Goal: Task Accomplishment & Management: Manage account settings

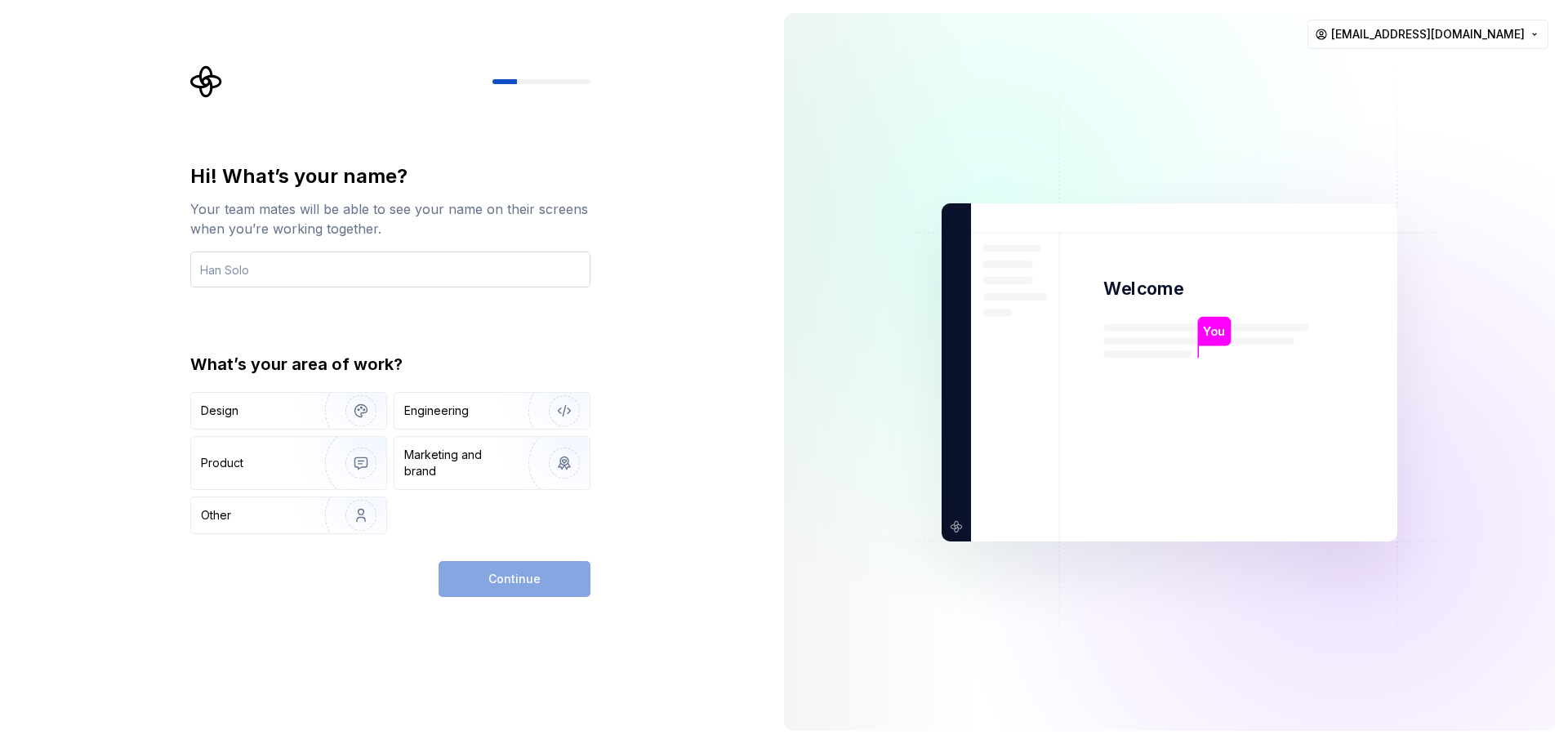
click at [234, 268] on input "text" at bounding box center [390, 269] width 400 height 36
click at [241, 269] on input "text" at bounding box center [390, 269] width 400 height 36
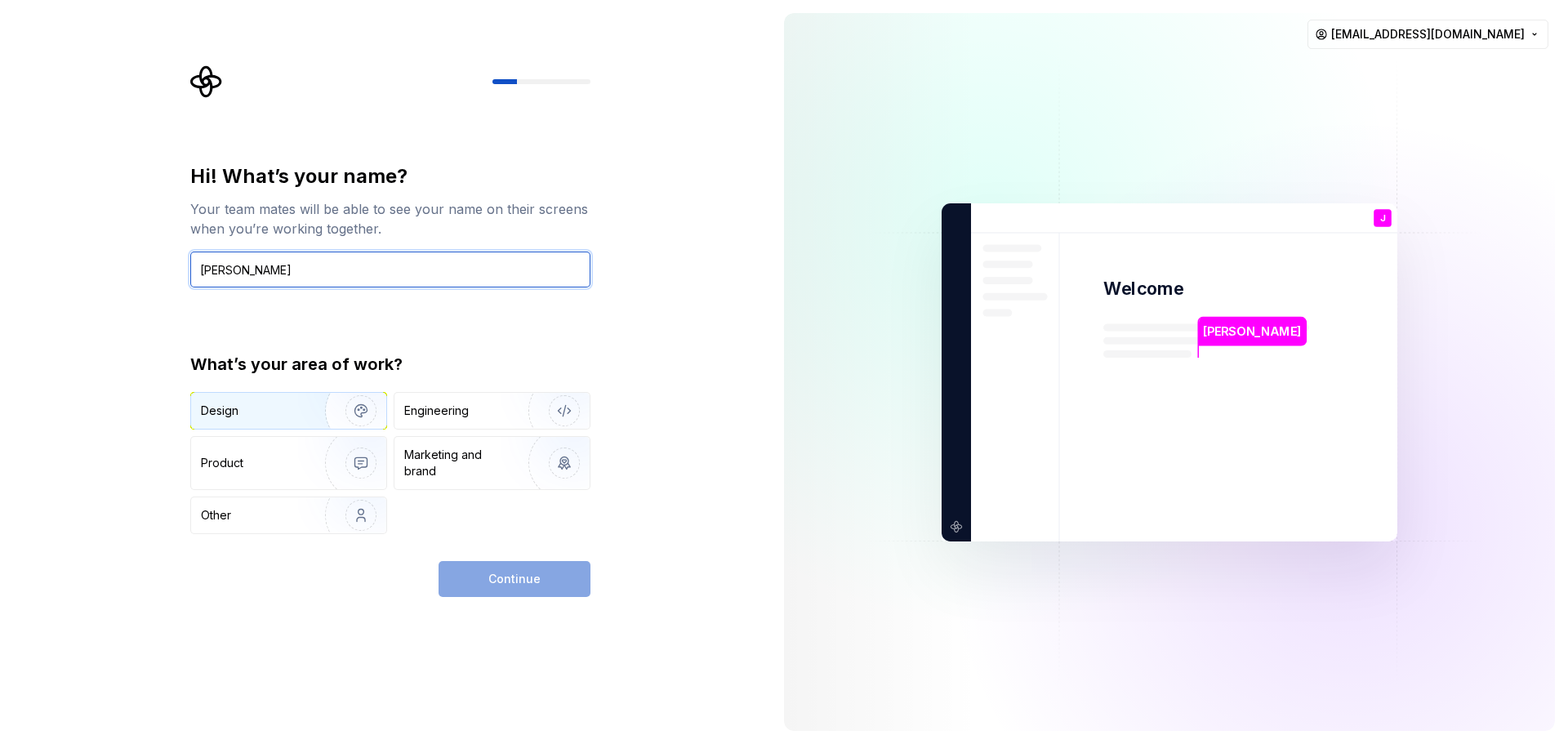
type input "[PERSON_NAME]"
click at [253, 409] on div "Design" at bounding box center [252, 411] width 103 height 16
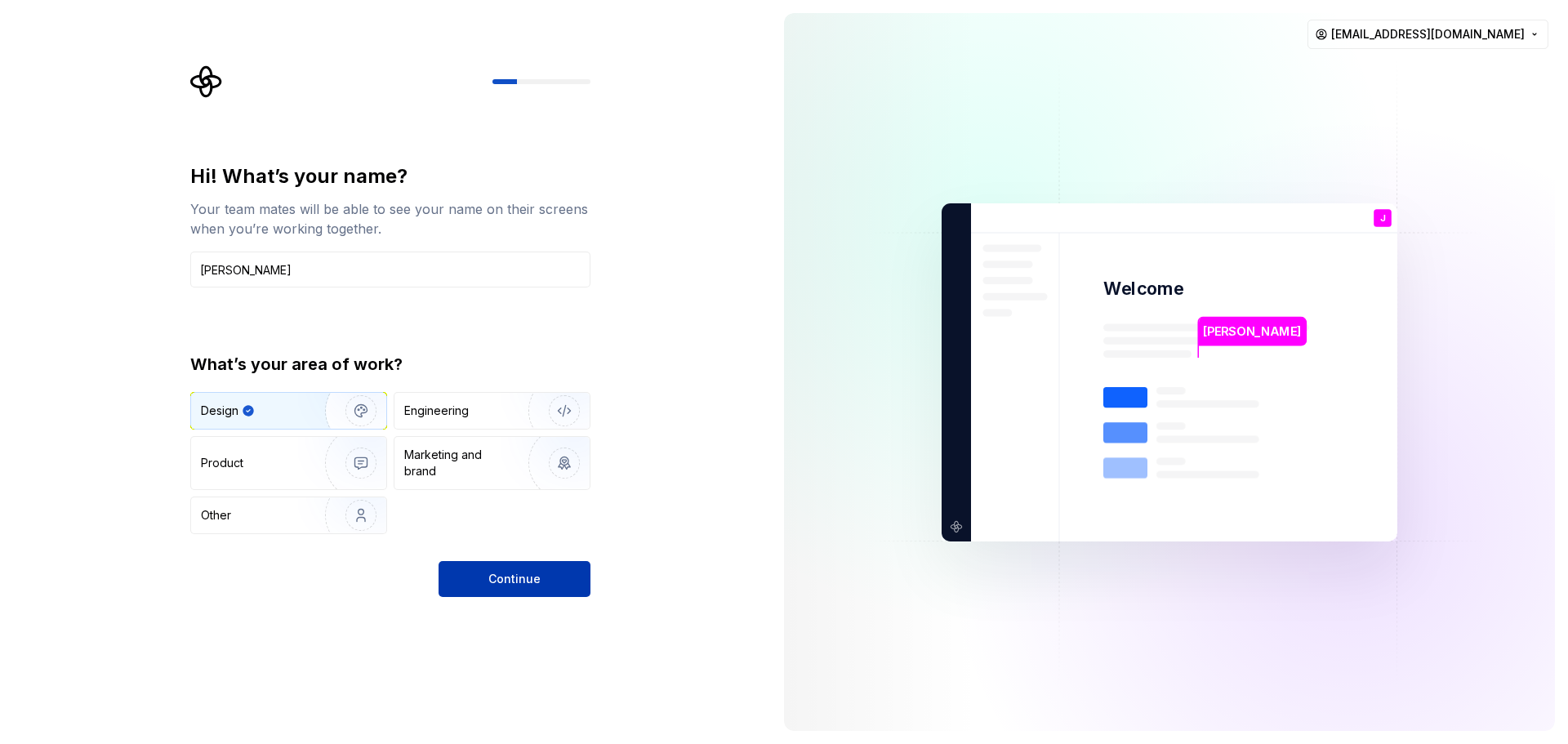
click at [505, 580] on span "Continue" at bounding box center [515, 578] width 52 height 16
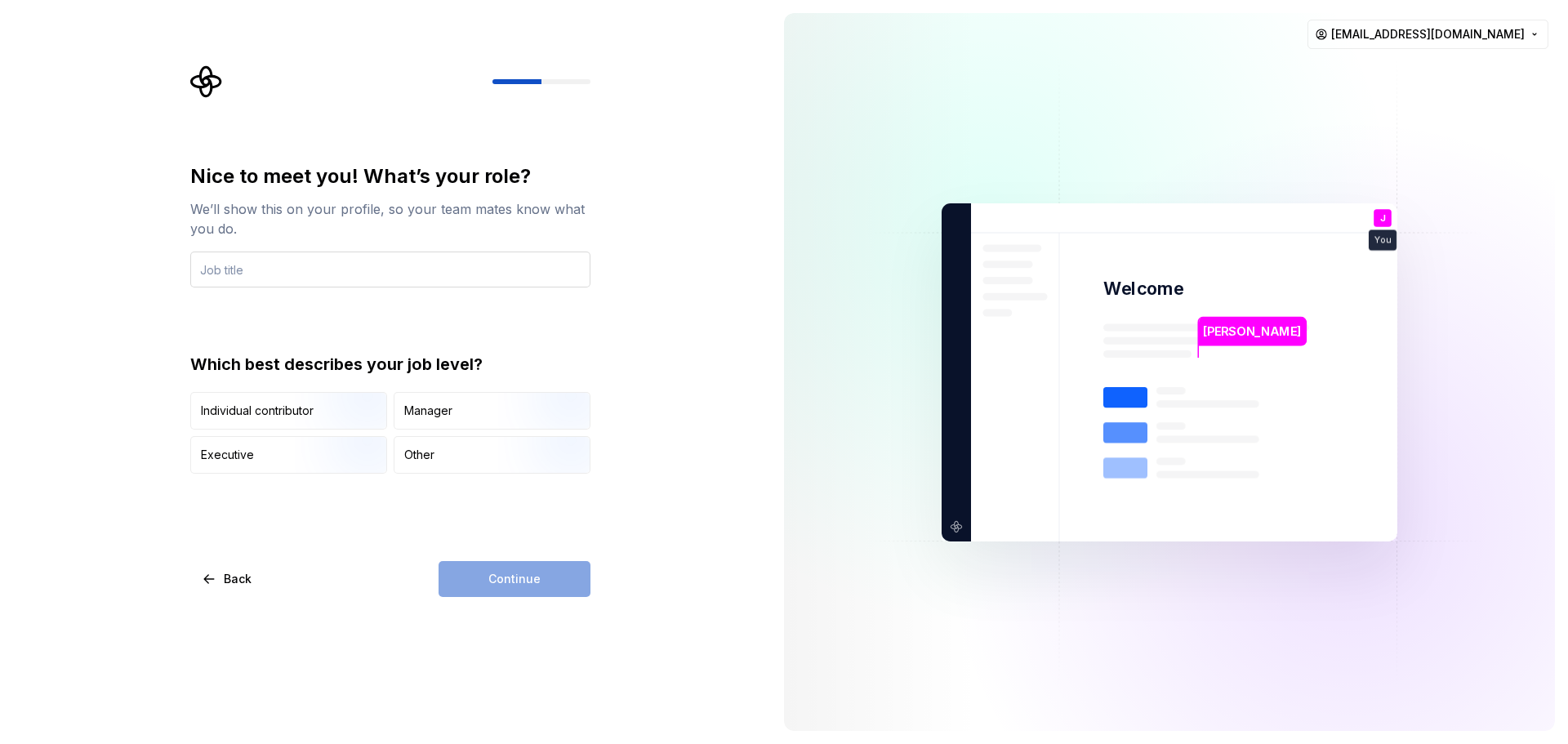
click at [252, 260] on input "text" at bounding box center [390, 269] width 400 height 36
click at [252, 270] on input "text" at bounding box center [390, 269] width 400 height 36
click at [306, 400] on img "button" at bounding box center [346, 431] width 104 height 109
click at [262, 266] on input "text" at bounding box center [390, 269] width 400 height 36
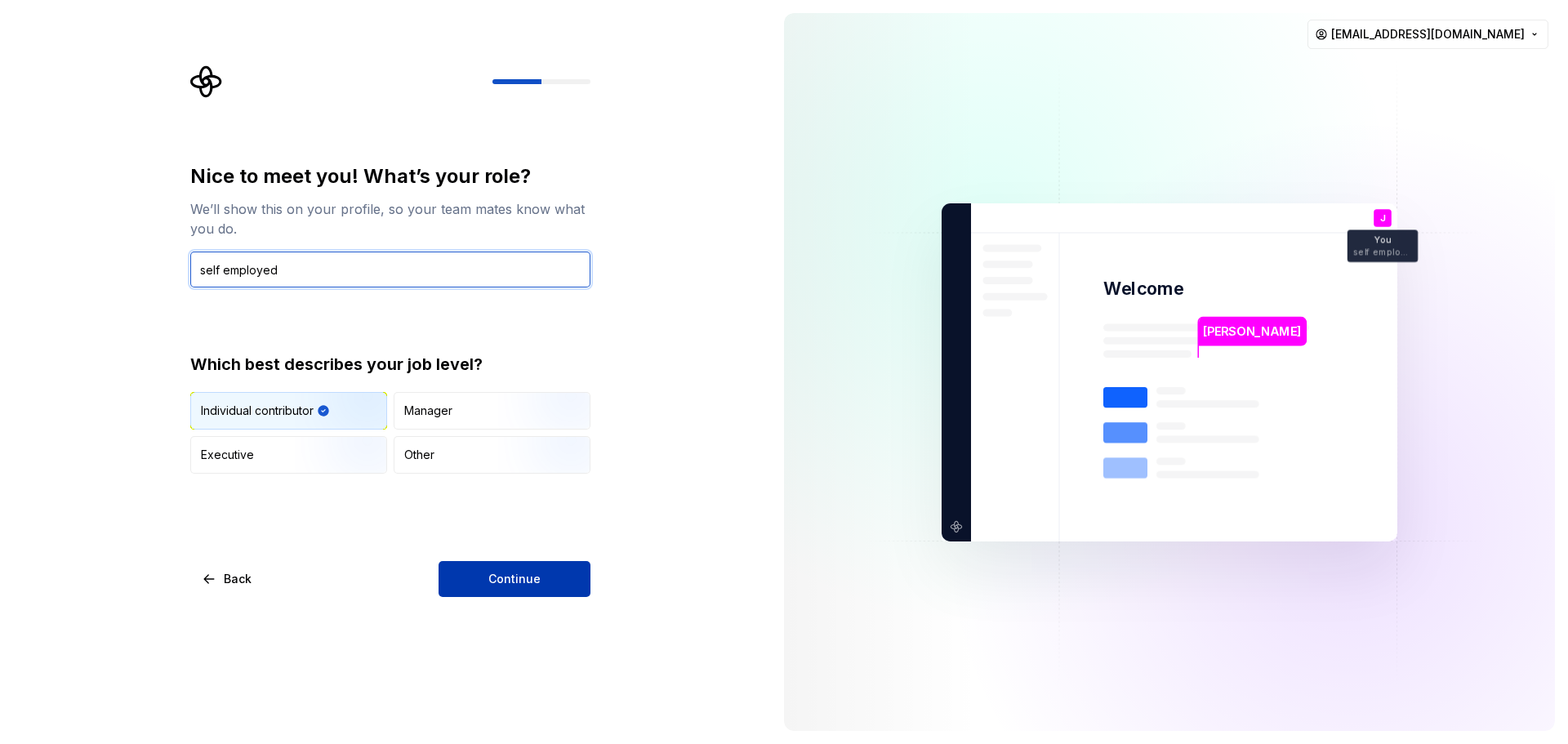
type input "self employed"
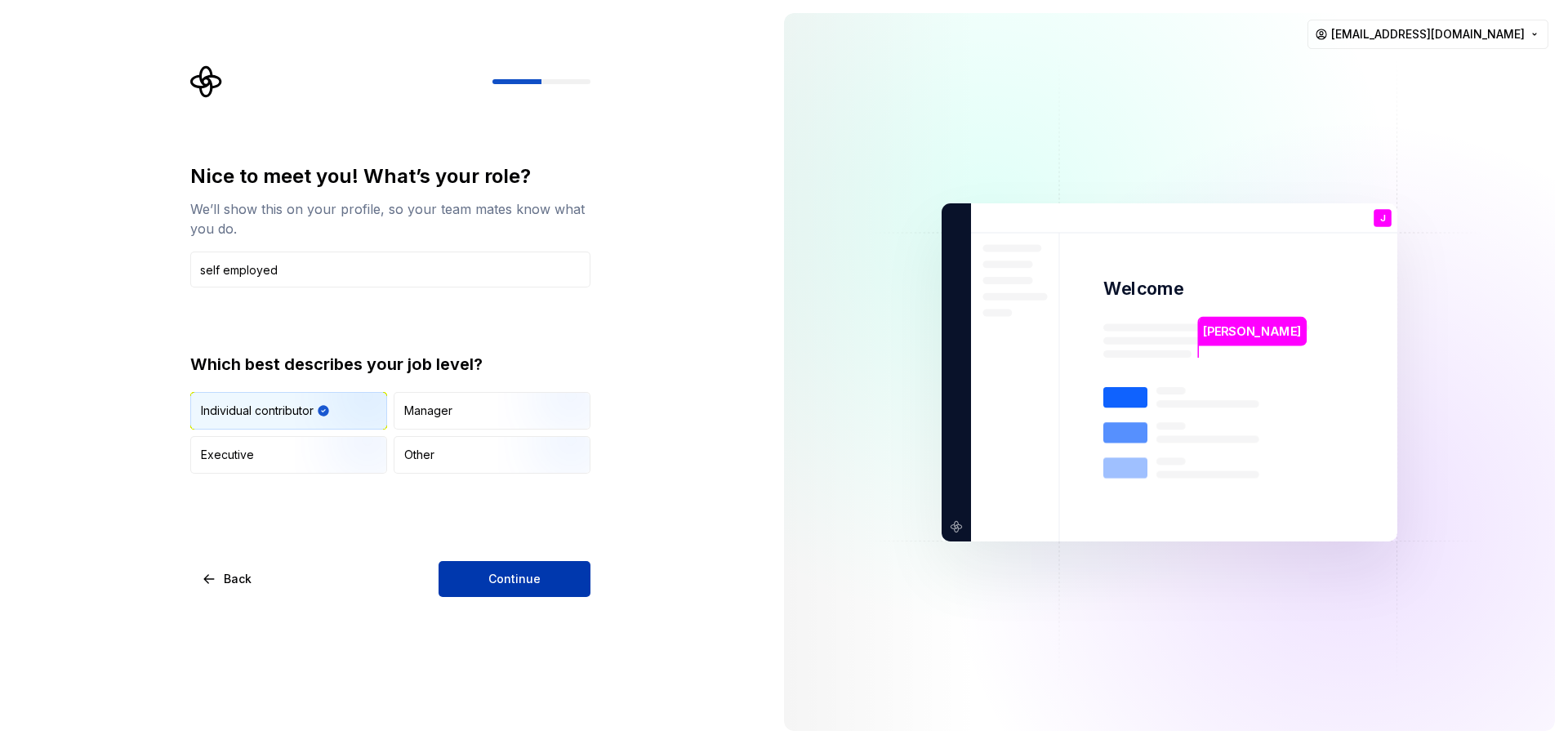
click at [521, 585] on span "Continue" at bounding box center [515, 578] width 52 height 16
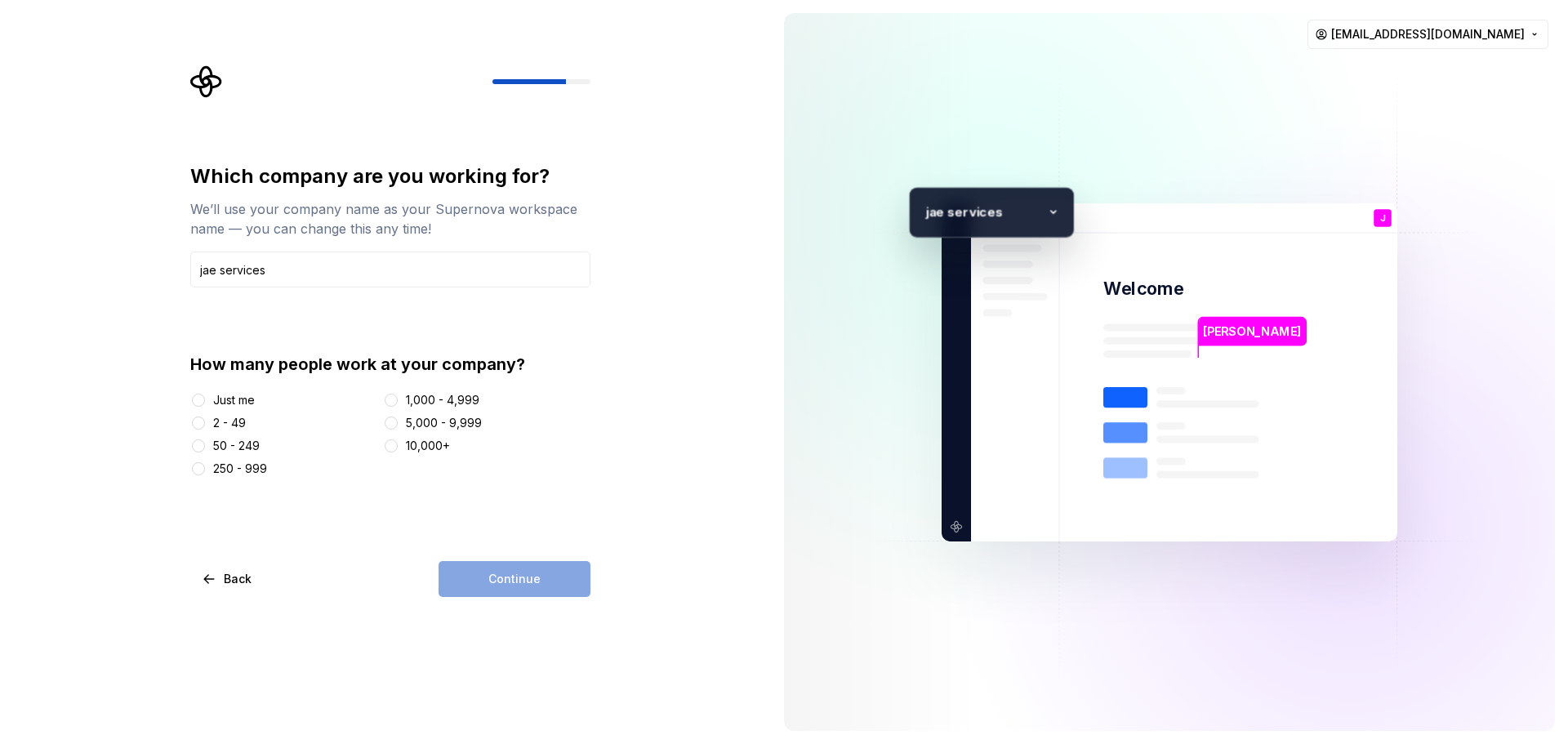
type input "jae services"
click at [219, 393] on div "Just me" at bounding box center [234, 400] width 41 height 16
click at [205, 394] on button "Just me" at bounding box center [198, 400] width 13 height 13
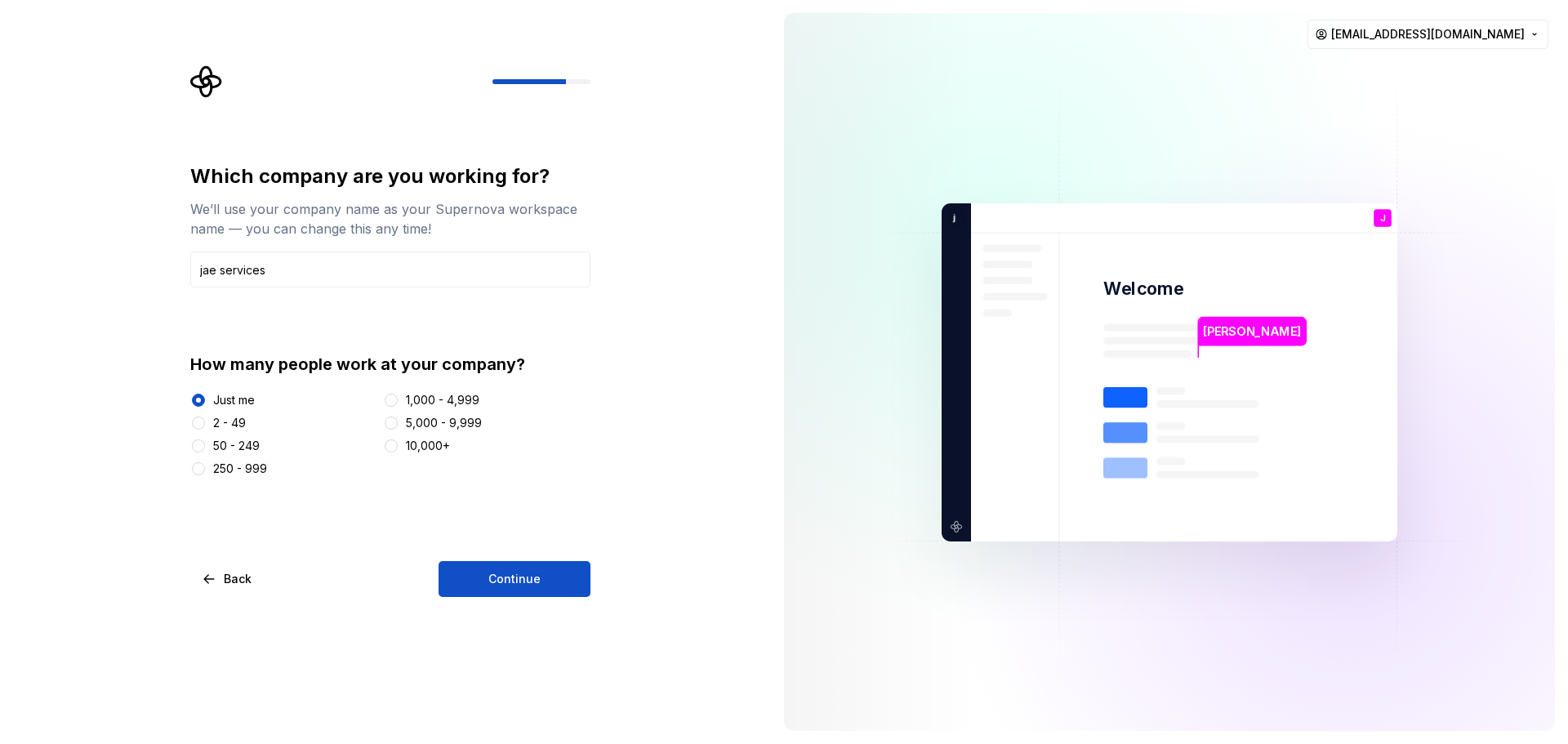
click at [541, 586] on button "Continue" at bounding box center [514, 579] width 152 height 36
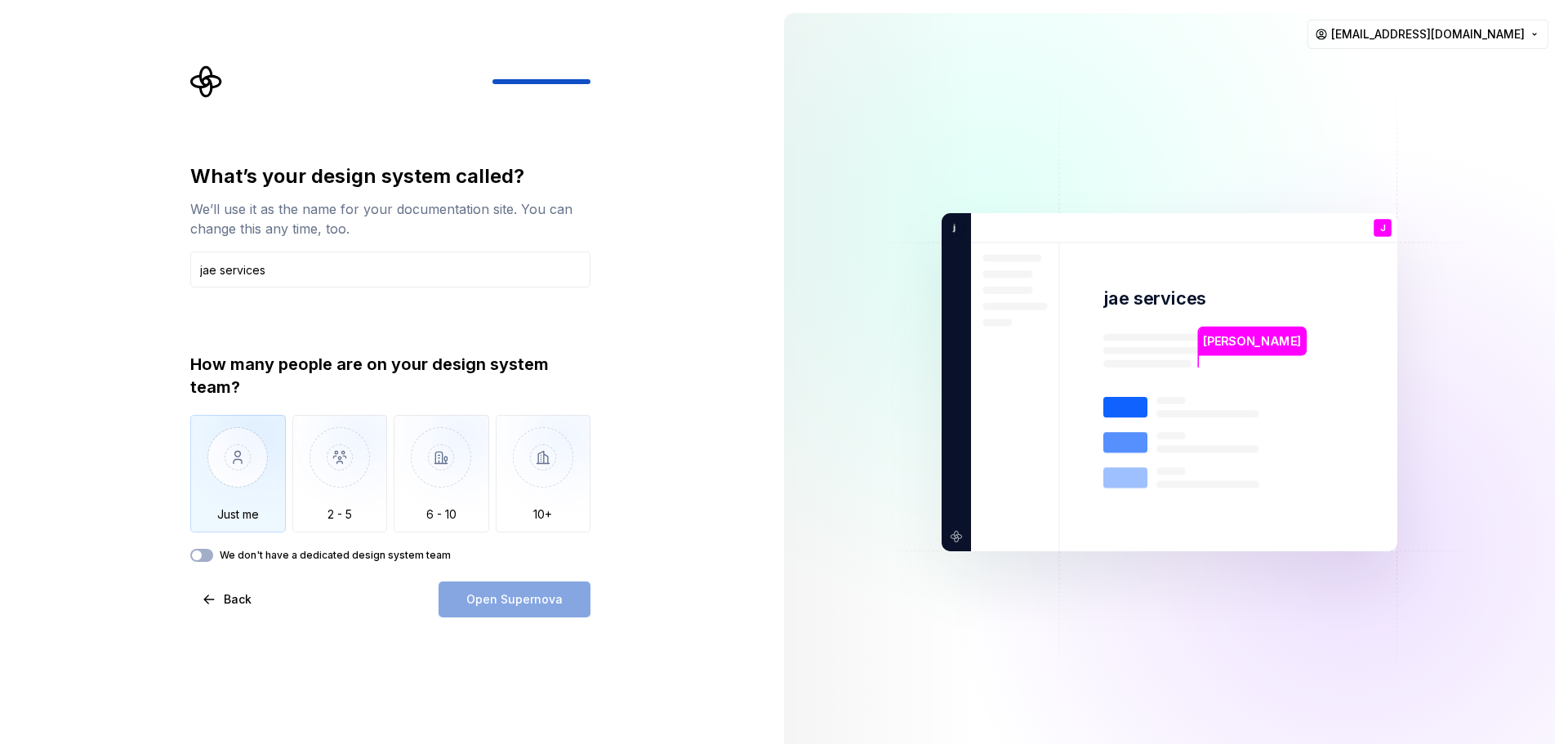
type input "jae services"
click at [217, 451] on img "button" at bounding box center [238, 469] width 96 height 109
click at [519, 602] on span "Open Supernova" at bounding box center [515, 598] width 97 height 16
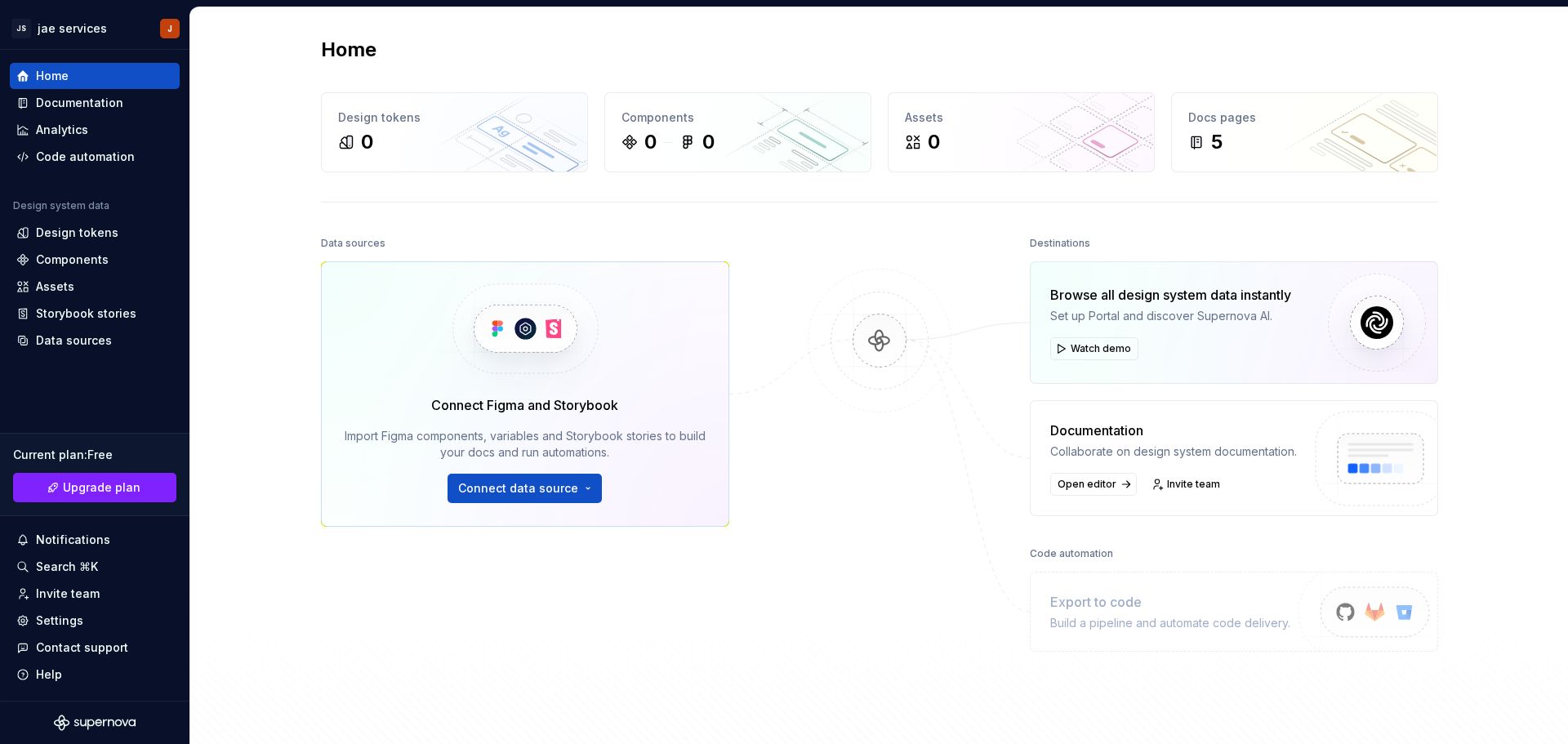
click at [755, 507] on div "Data sources Connect Figma and Storybook Import Figma components, variables and…" at bounding box center [880, 488] width 1118 height 512
click at [85, 163] on div "Code automation" at bounding box center [85, 157] width 99 height 16
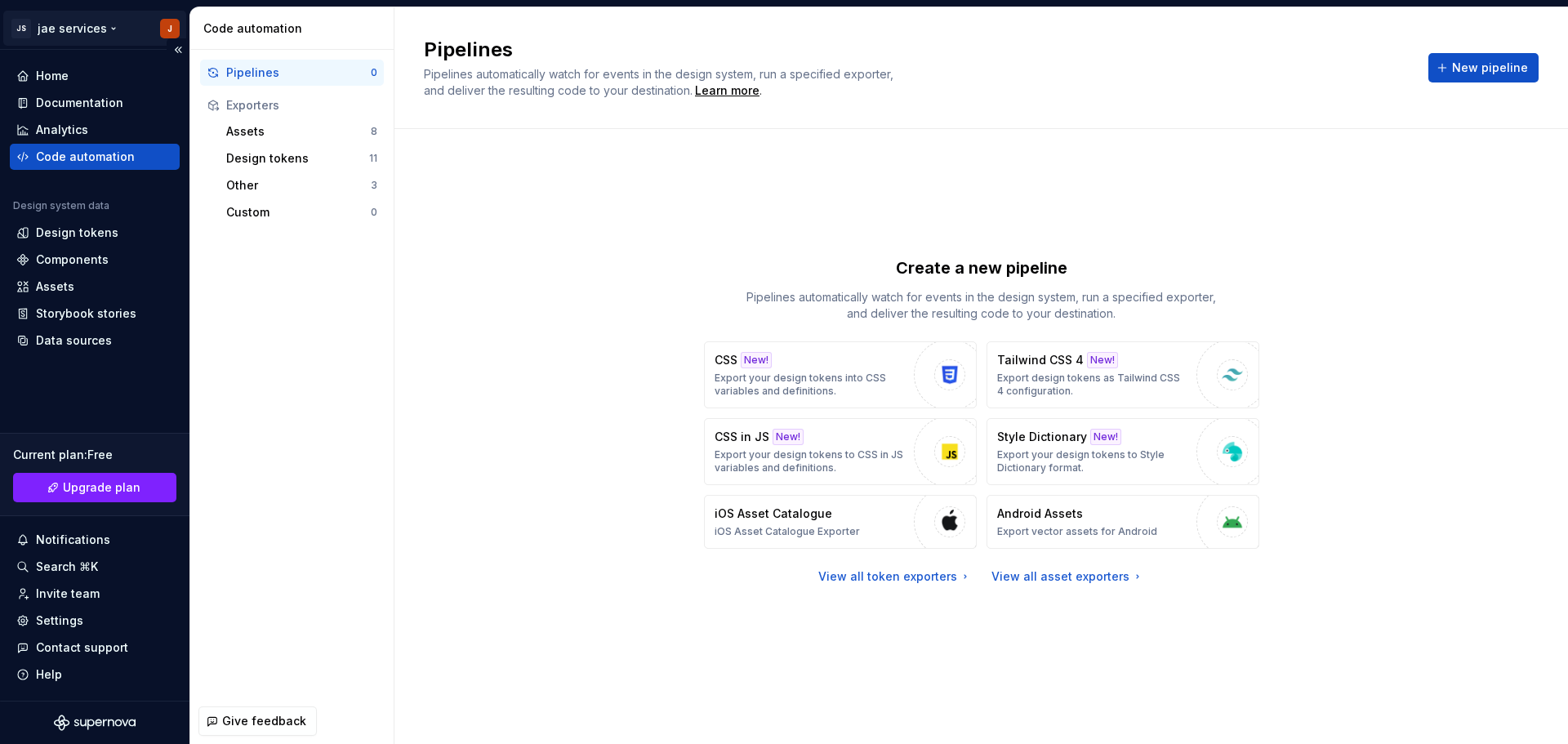
click at [70, 27] on html "JS jae services J Home Documentation Analytics Code automation Design system da…" at bounding box center [784, 372] width 1568 height 744
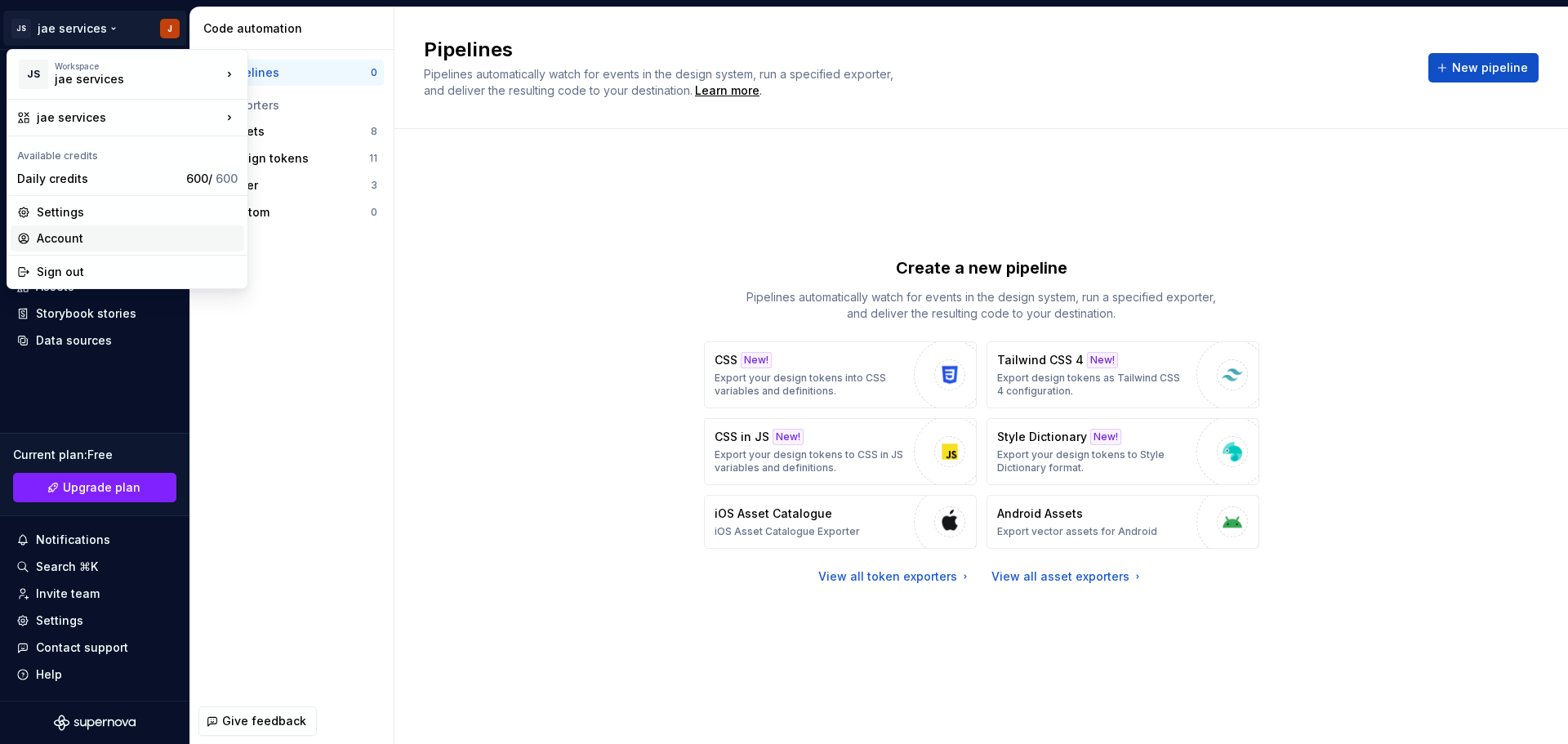
click at [80, 236] on div "Account" at bounding box center [136, 238] width 201 height 16
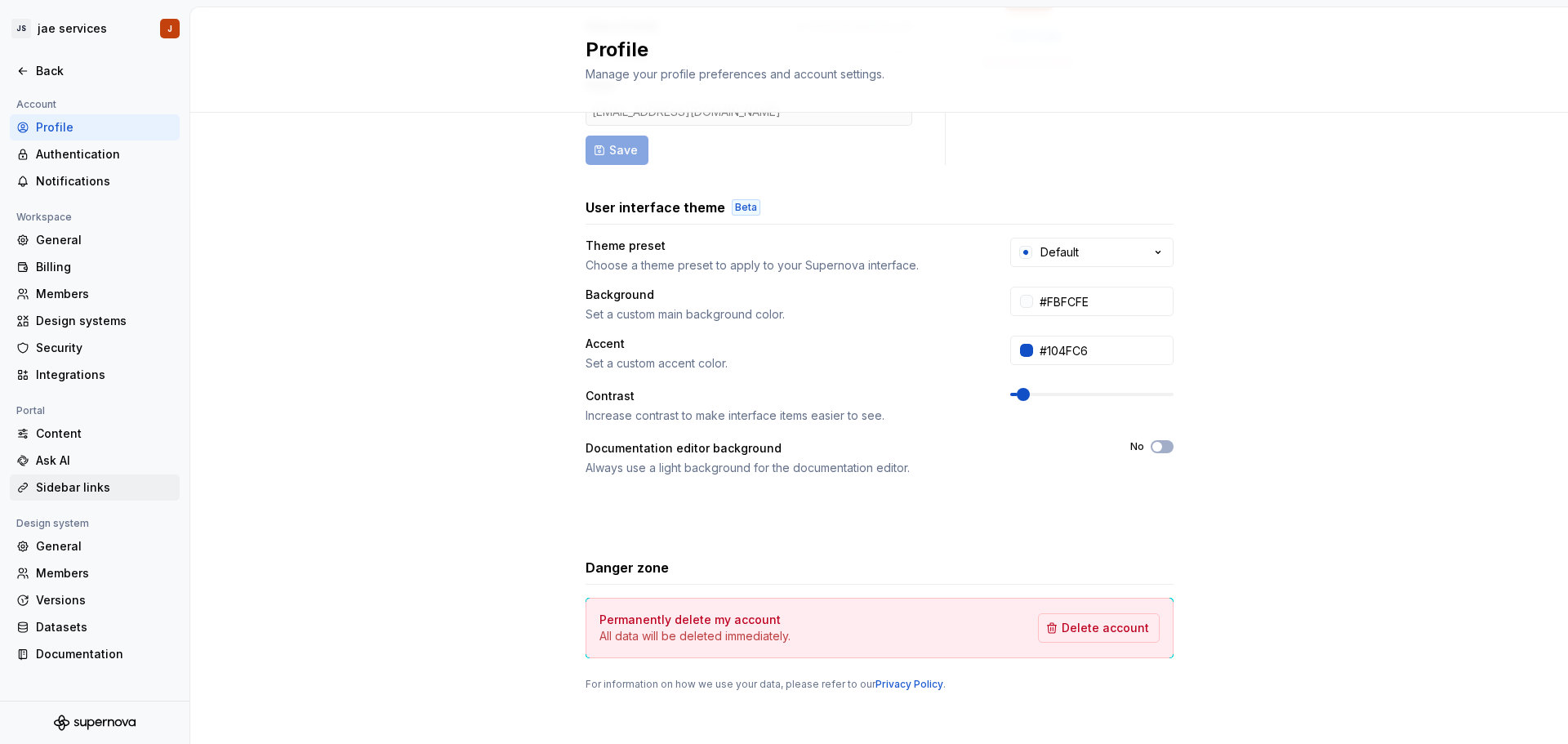
scroll to position [192, 0]
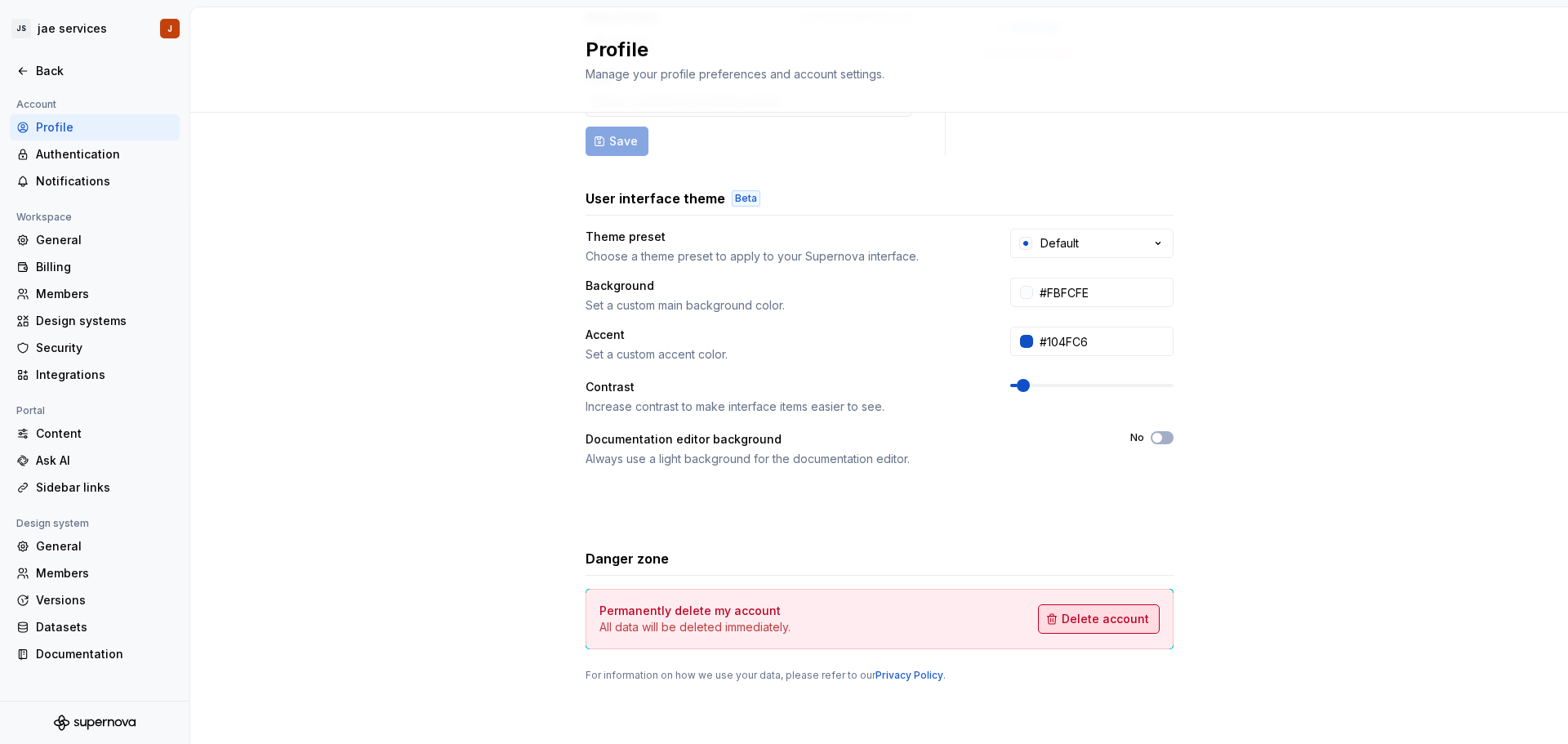
click at [776, 620] on span "Delete account" at bounding box center [1105, 619] width 87 height 16
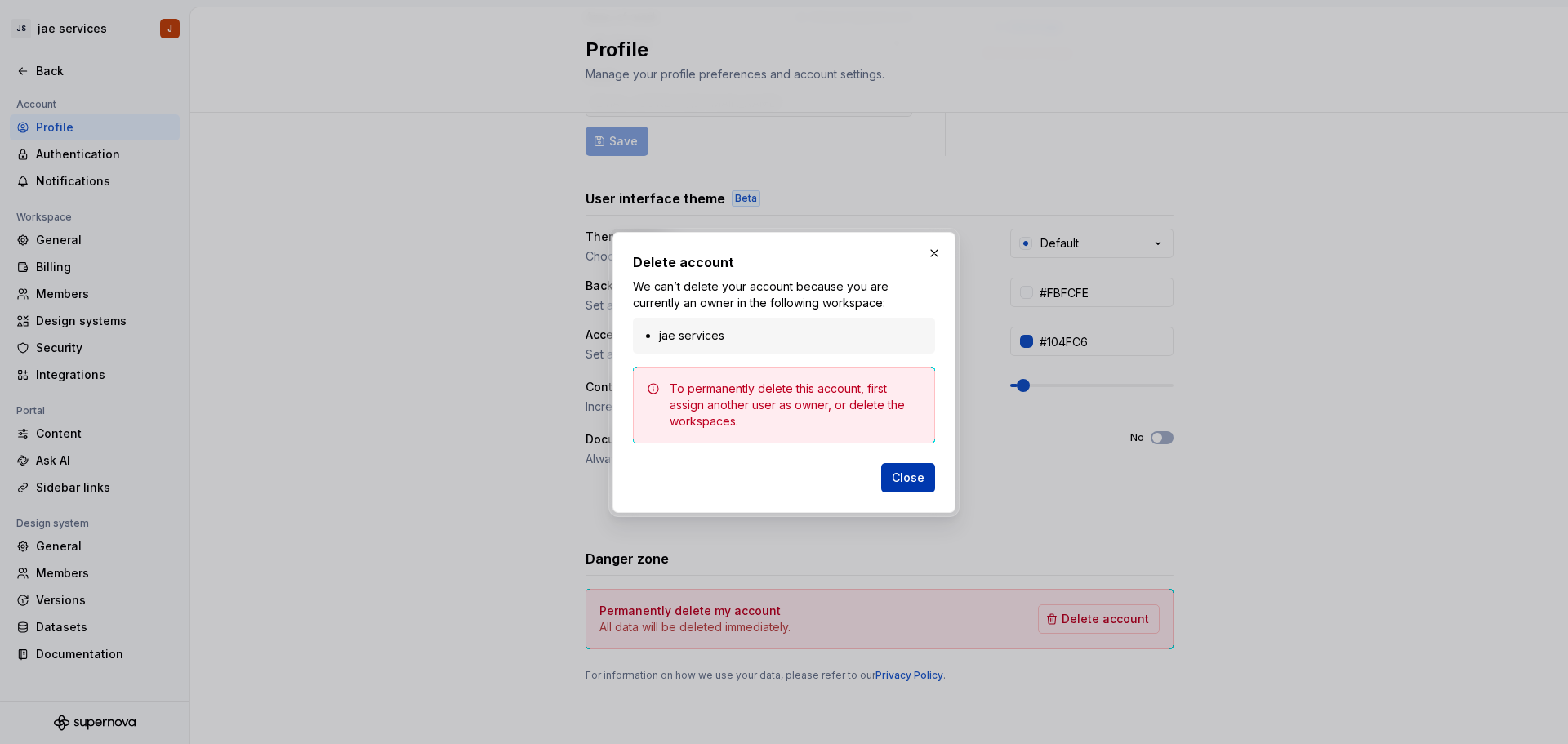
click at [776, 485] on span "Close" at bounding box center [908, 477] width 33 height 16
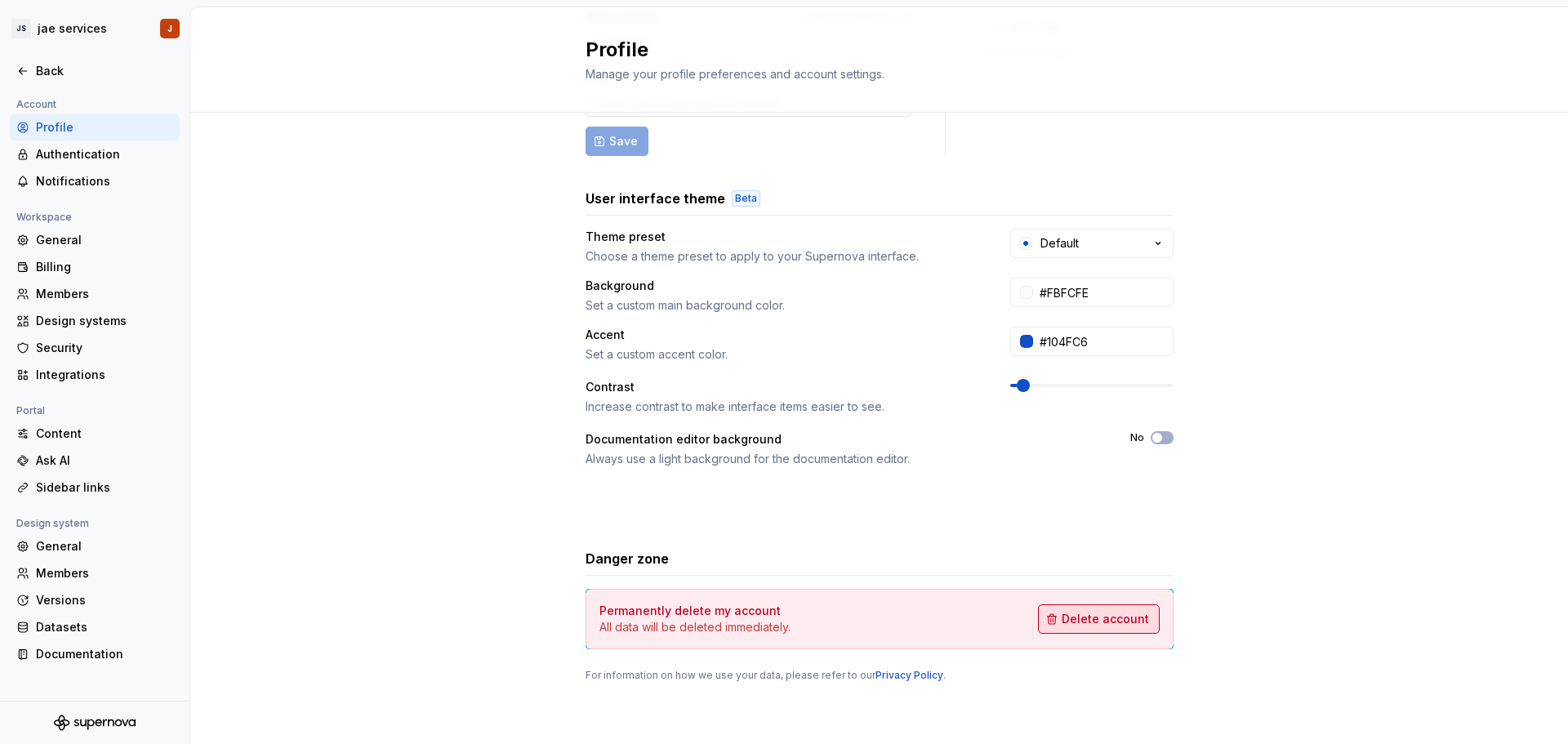
click at [776, 605] on button "Delete account" at bounding box center [1099, 619] width 122 height 30
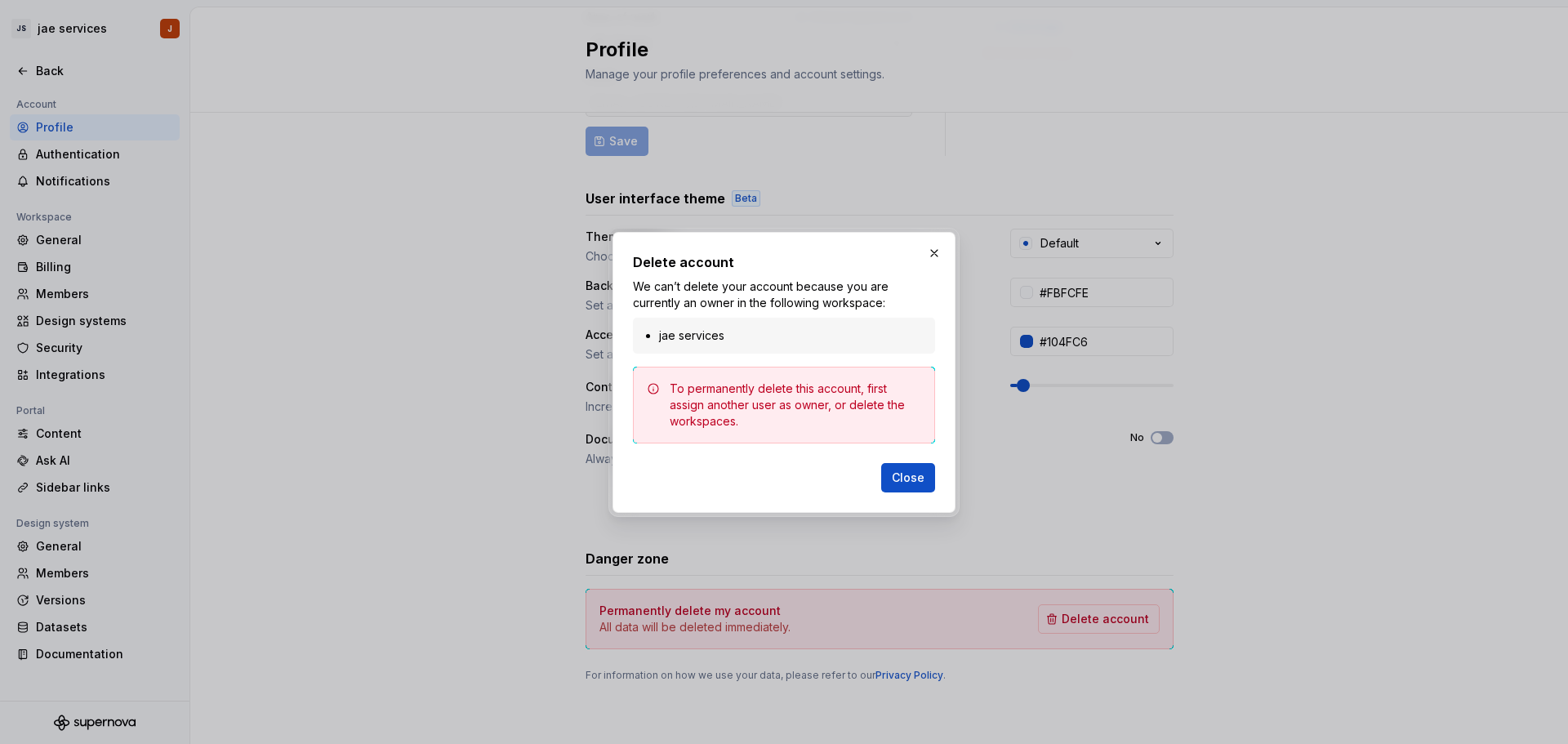
click at [715, 335] on li "jae services" at bounding box center [792, 335] width 266 height 16
click at [776, 477] on span "Close" at bounding box center [908, 477] width 33 height 16
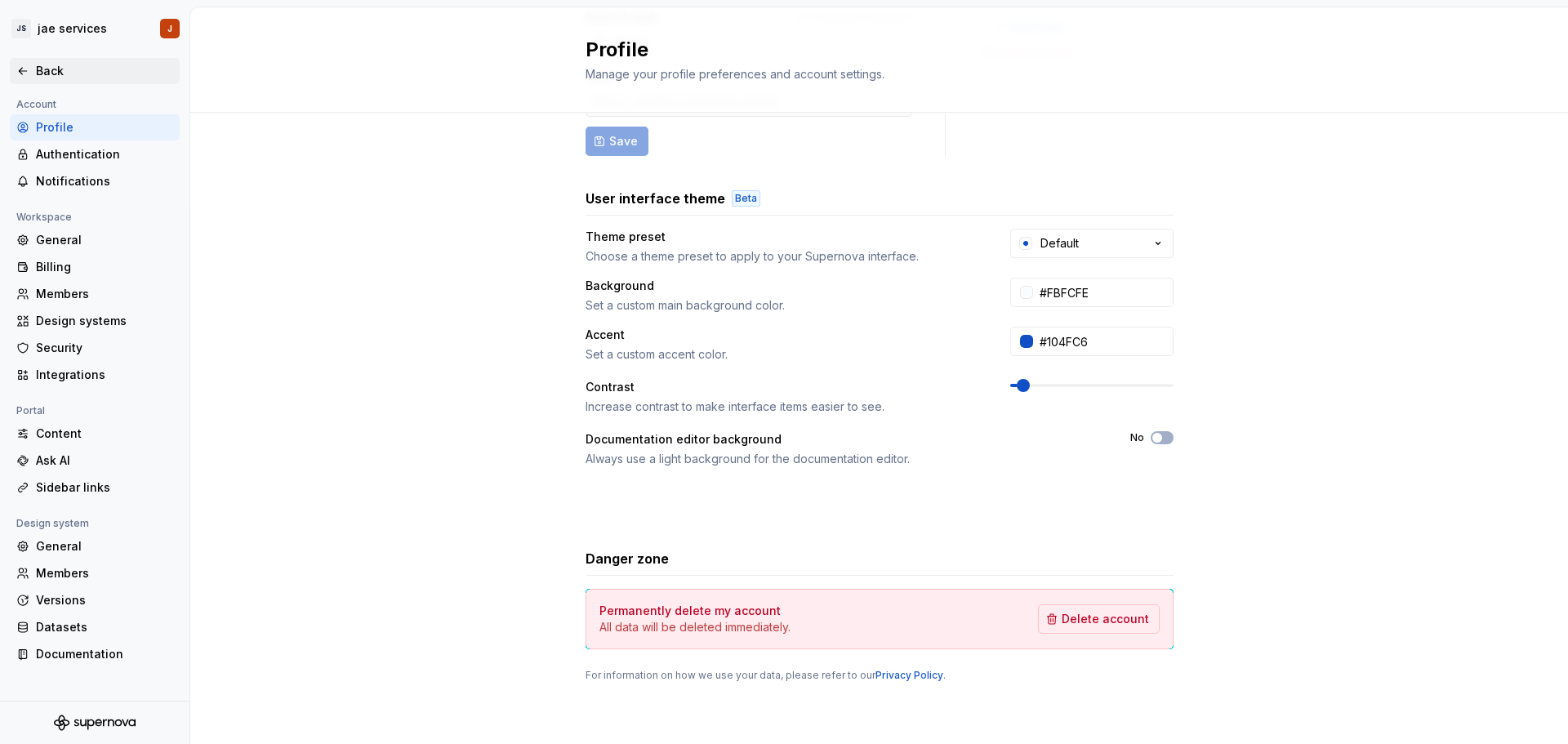
click at [38, 69] on div "Back" at bounding box center [104, 70] width 137 height 16
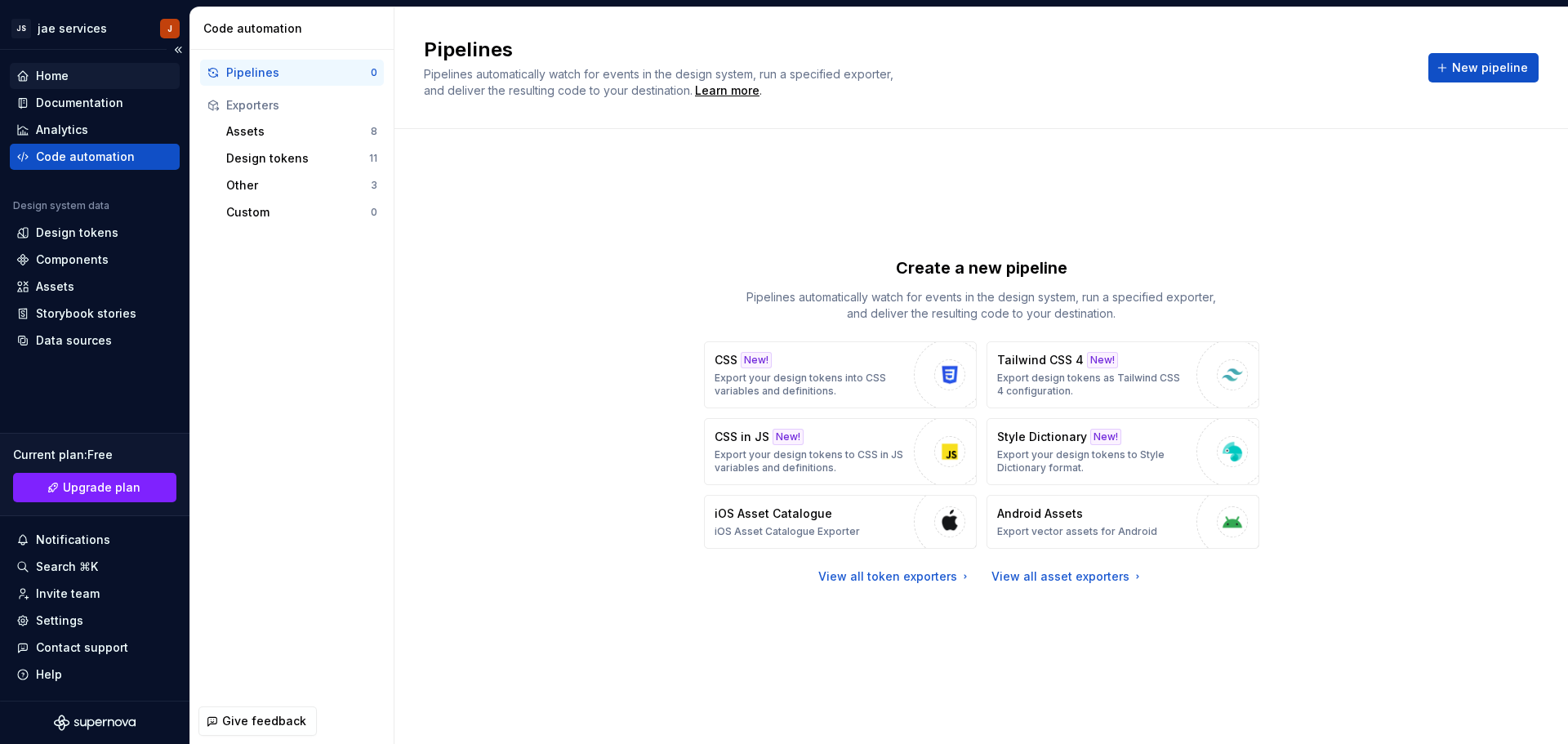
click at [58, 73] on div "Home" at bounding box center [52, 75] width 33 height 16
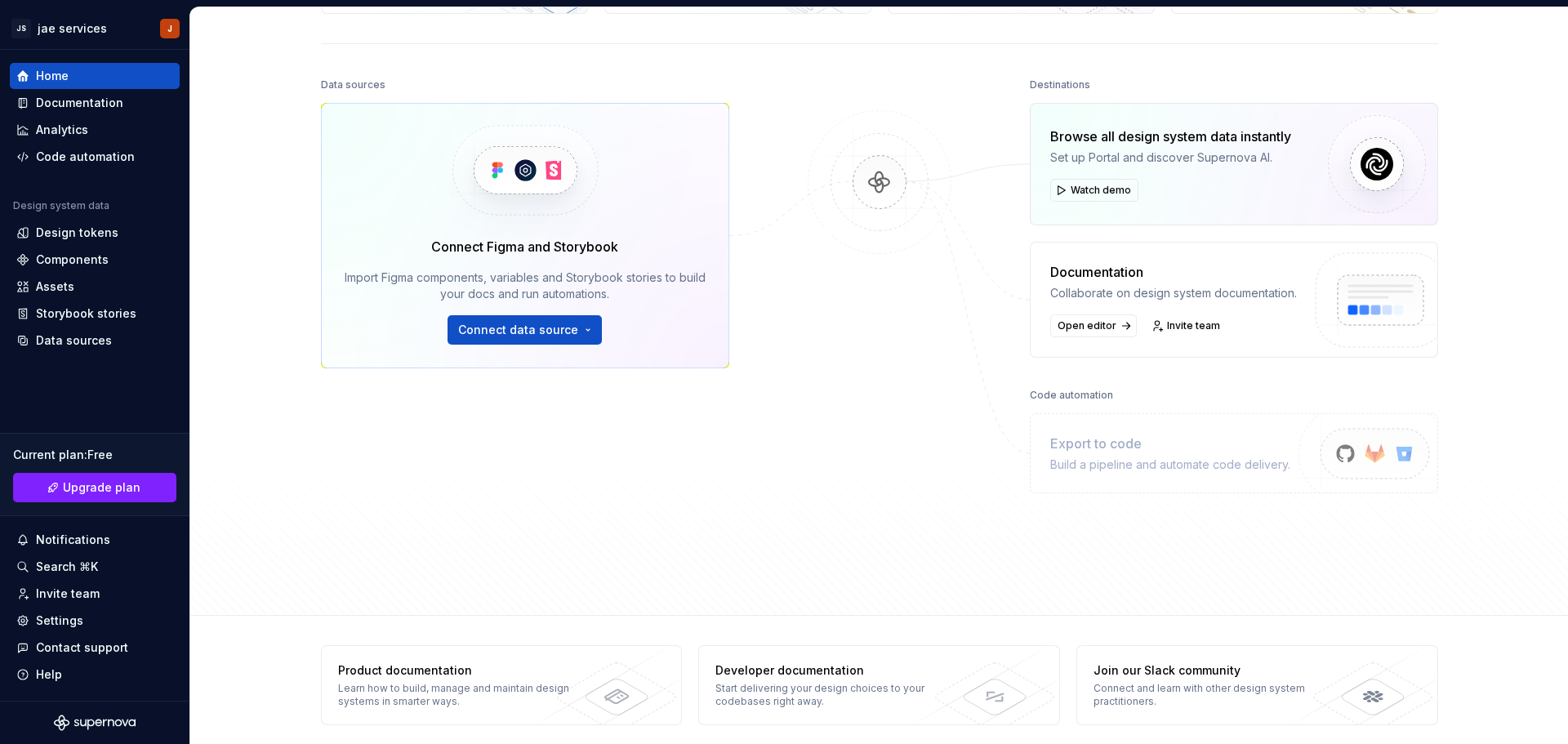
scroll to position [169, 0]
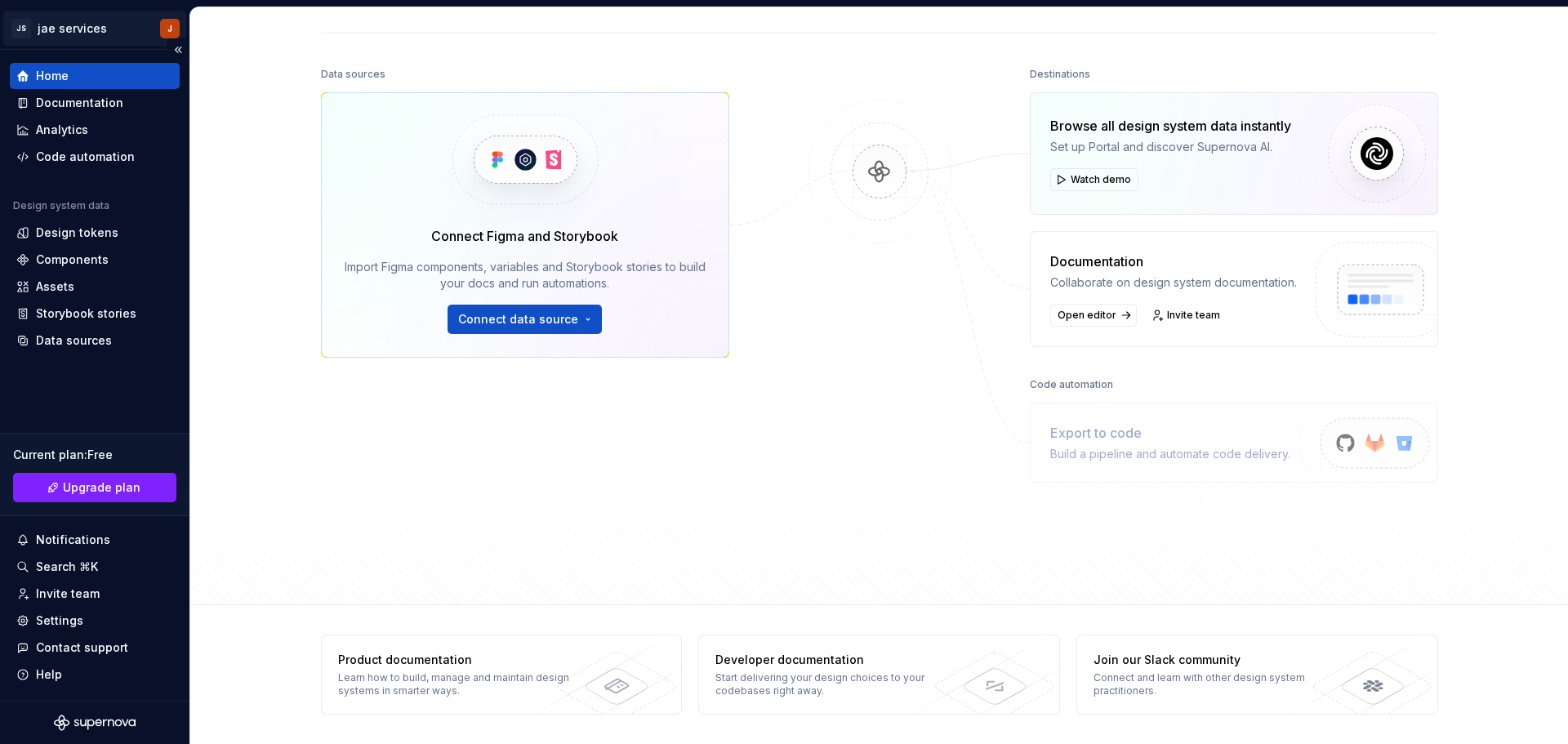
click at [155, 28] on html "JS jae services J Home Documentation Analytics Code automation Design system da…" at bounding box center [784, 372] width 1568 height 744
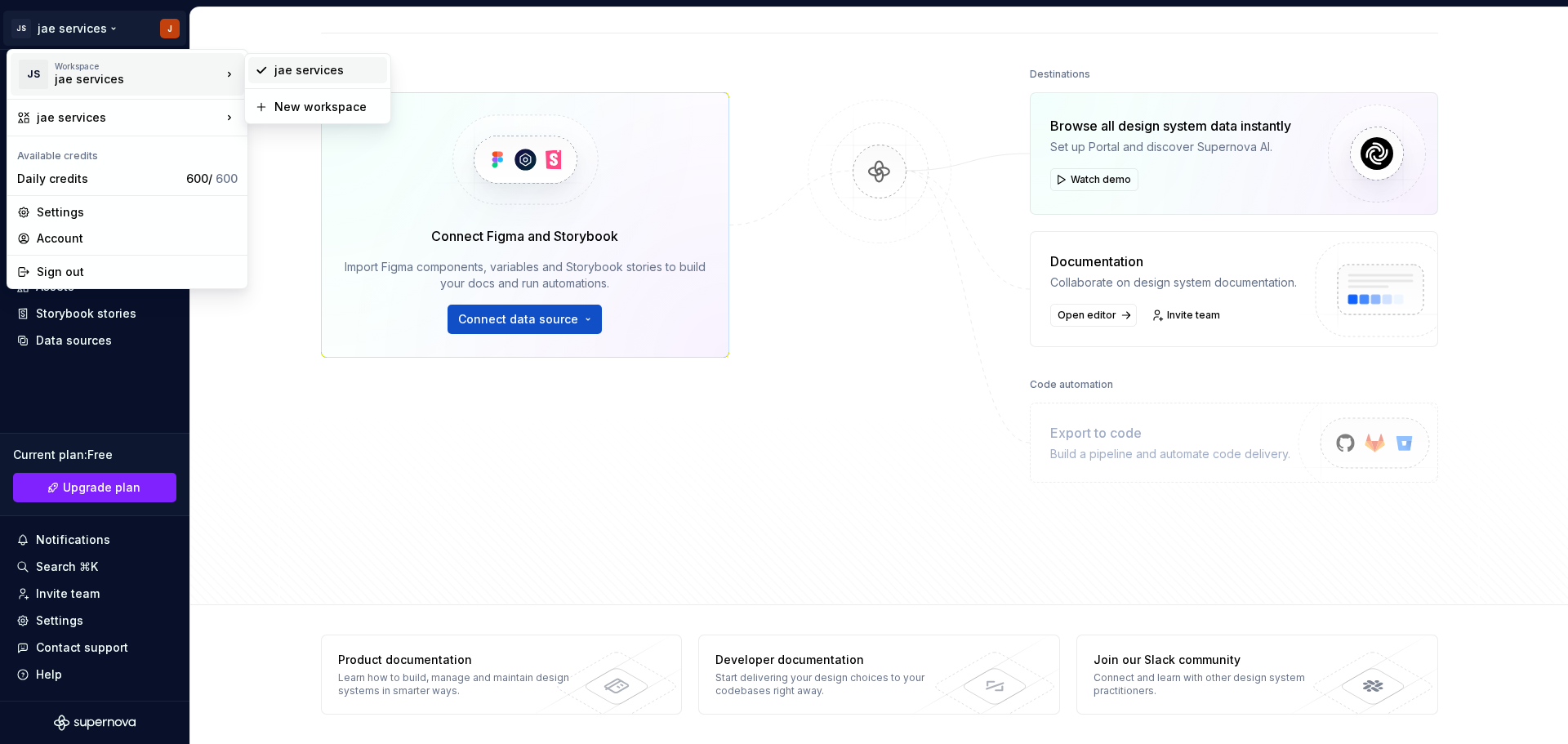
click at [303, 68] on div "jae services" at bounding box center [327, 69] width 106 height 16
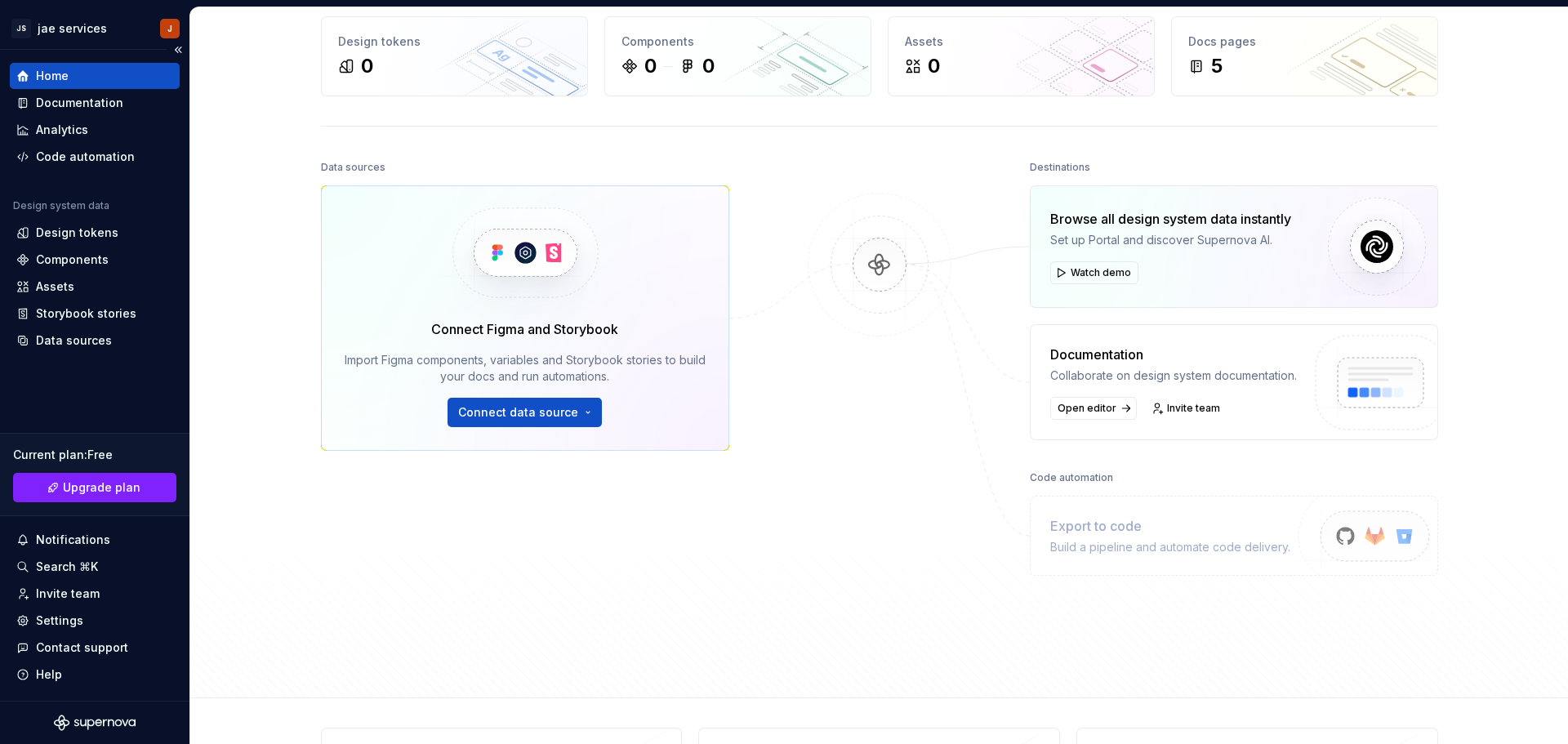
scroll to position [0, 0]
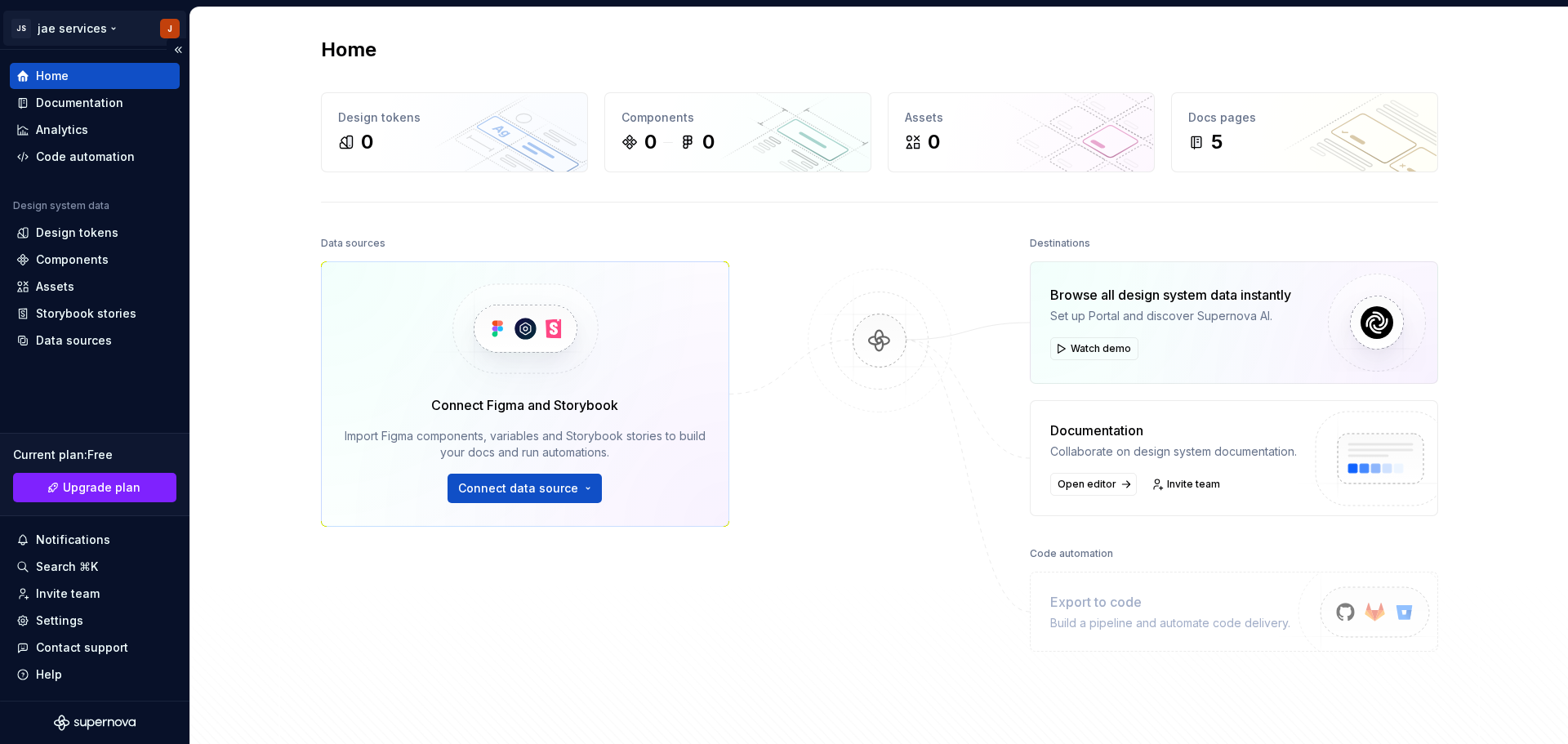
click at [135, 31] on html "JS jae services J Home Documentation Analytics Code automation Design system da…" at bounding box center [784, 372] width 1568 height 744
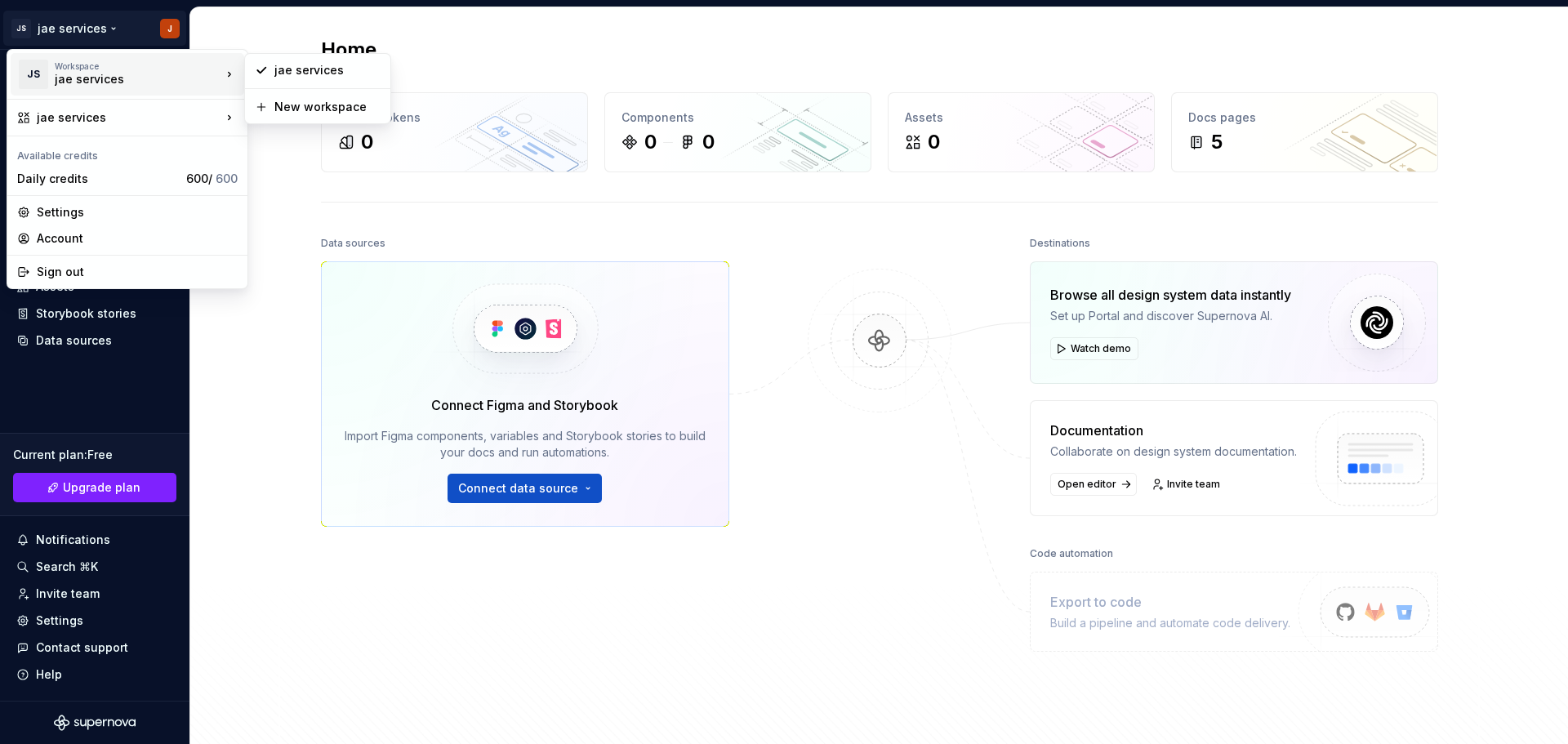
drag, startPoint x: 81, startPoint y: 74, endPoint x: 65, endPoint y: 81, distance: 17.5
click at [65, 81] on div "jae services" at bounding box center [124, 79] width 139 height 16
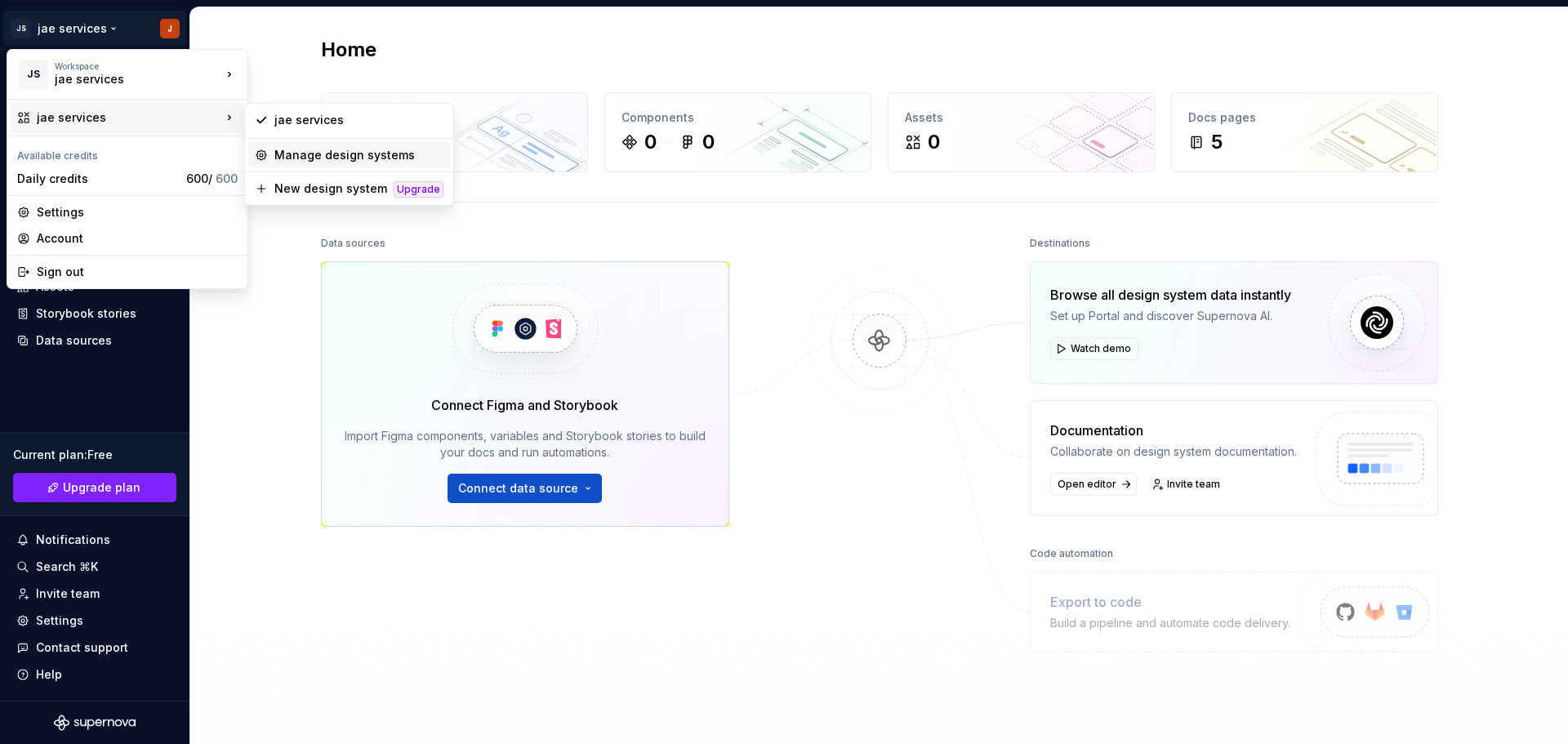
click at [352, 160] on div "Manage design systems" at bounding box center [359, 155] width 169 height 16
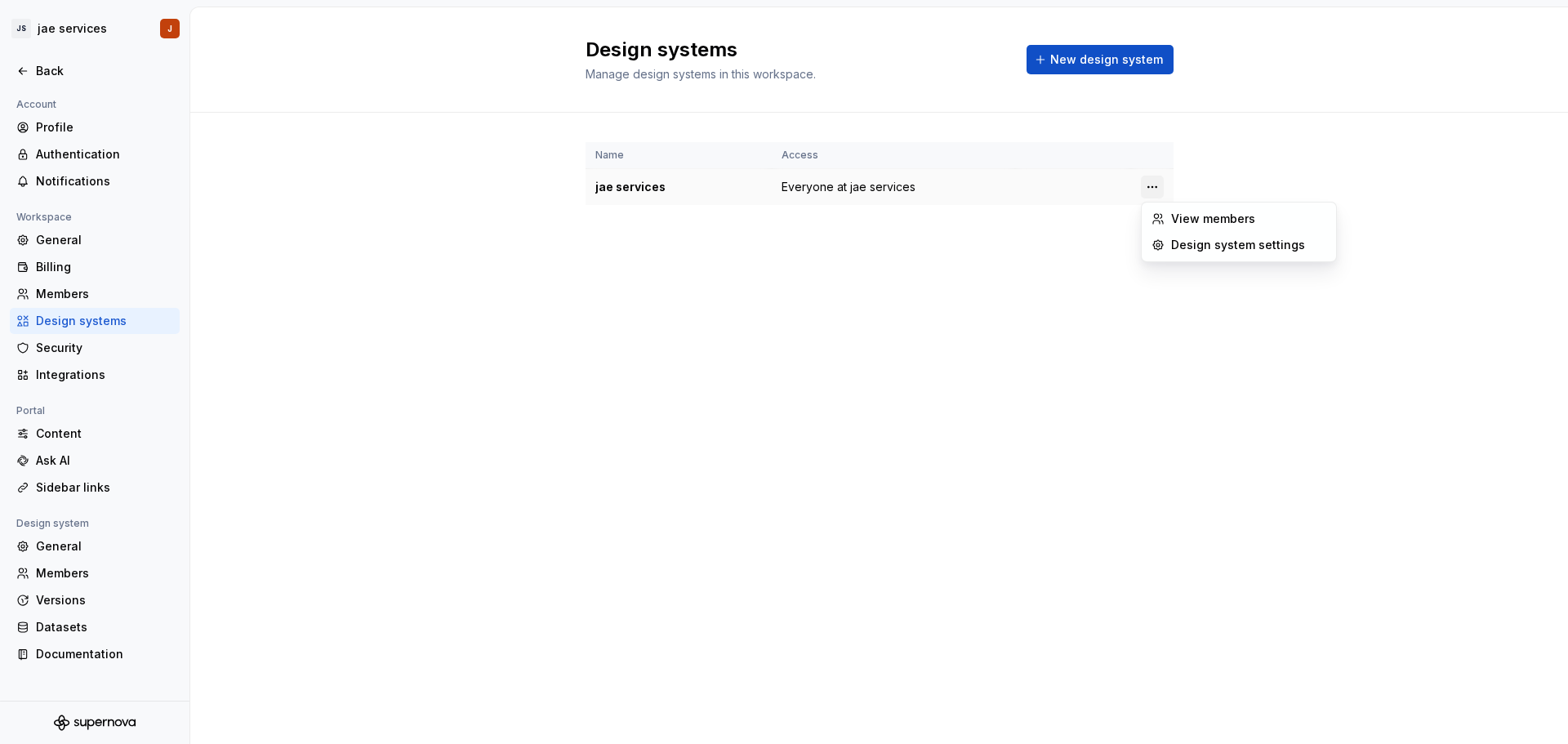
click at [776, 185] on html "JS jae services J Back Account Profile Authentication Notifications Workspace G…" at bounding box center [784, 372] width 1568 height 744
click at [776, 247] on div "Design system settings" at bounding box center [1248, 245] width 155 height 16
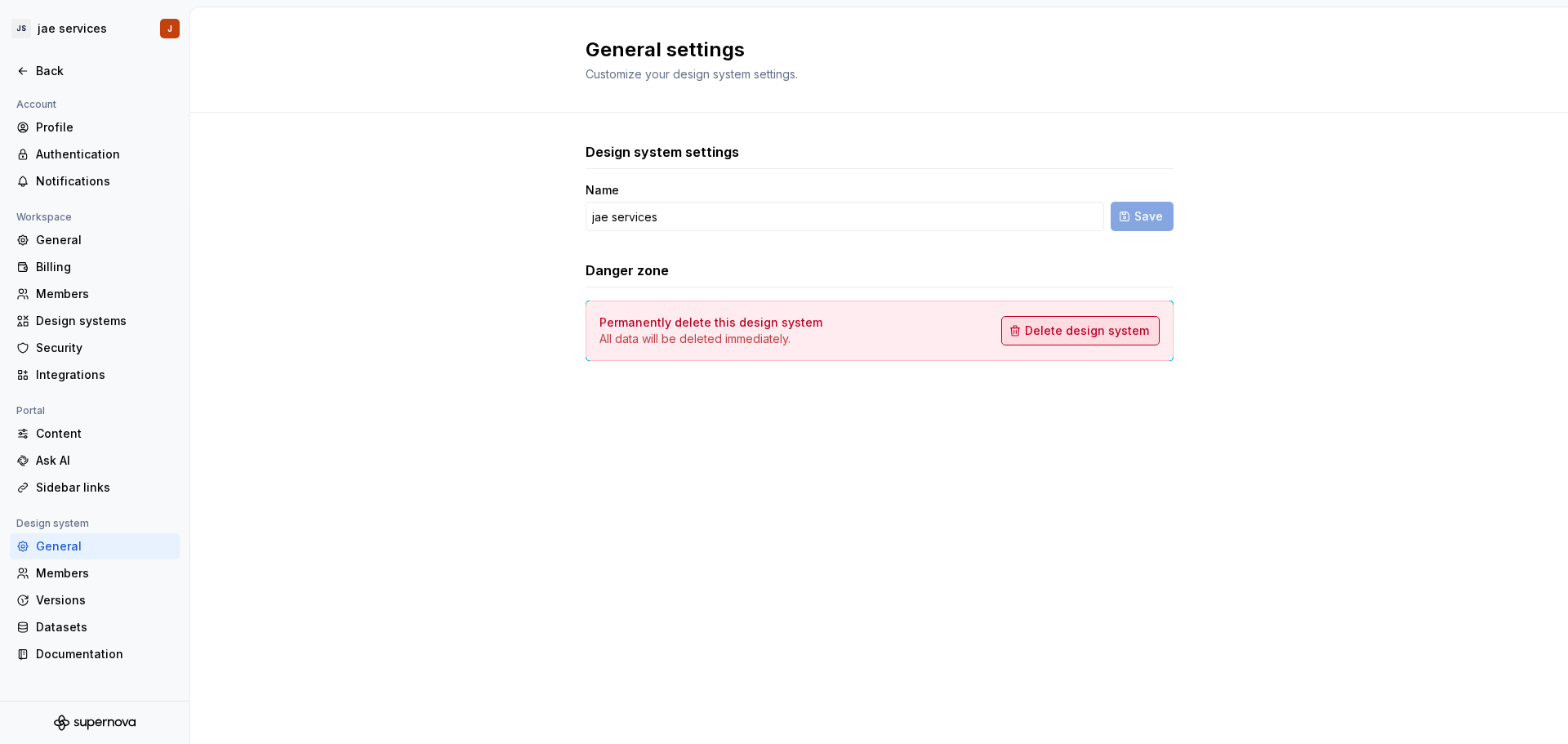
click at [776, 324] on span "Delete design system" at bounding box center [1087, 330] width 124 height 16
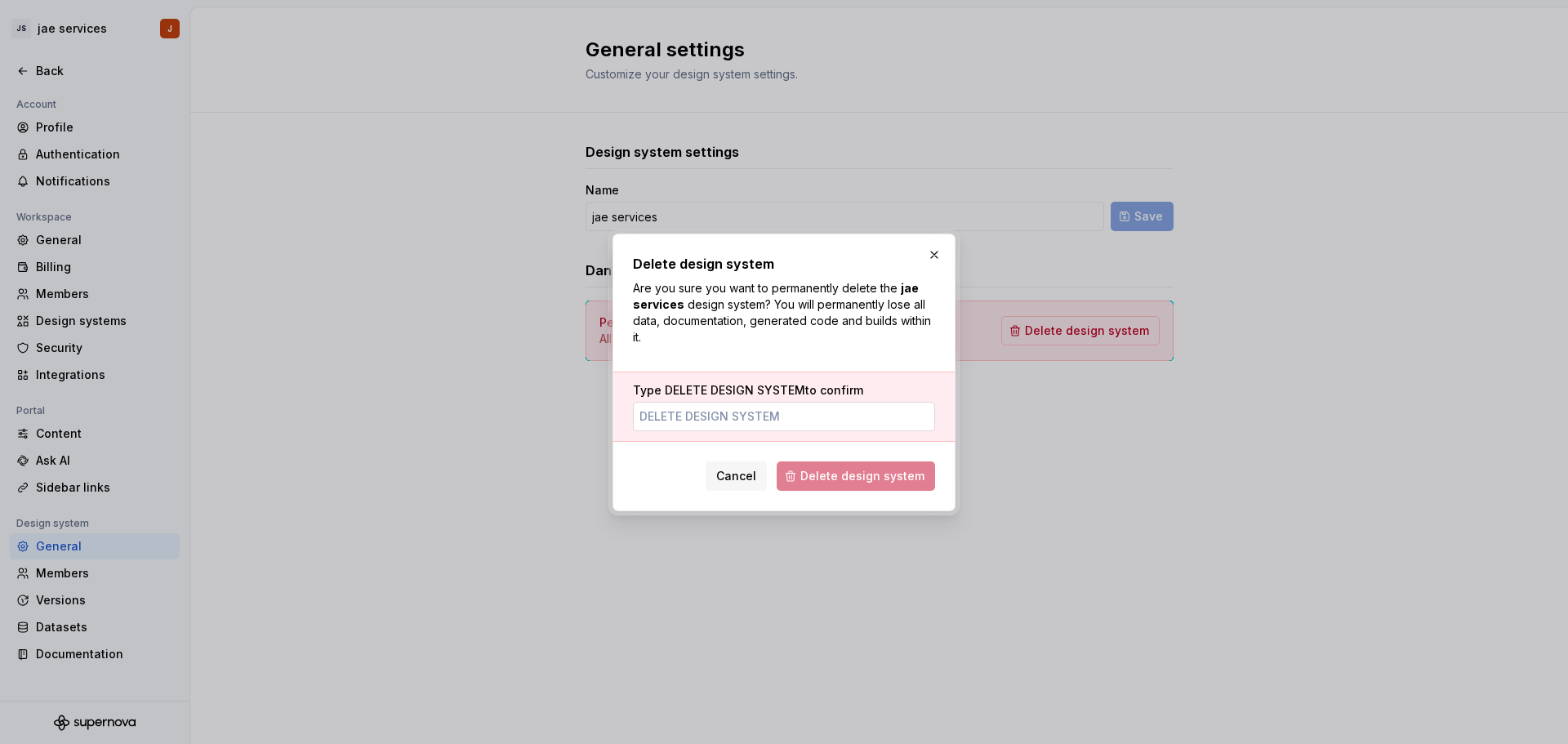
drag, startPoint x: 704, startPoint y: 422, endPoint x: 714, endPoint y: 421, distance: 10.0
click at [704, 421] on input "Type DELETE DESIGN SYSTEM to confirm" at bounding box center [784, 416] width 302 height 30
type input "DELETE DESIGN SYSTEM"
click at [776, 469] on span "Delete design system" at bounding box center [862, 476] width 124 height 16
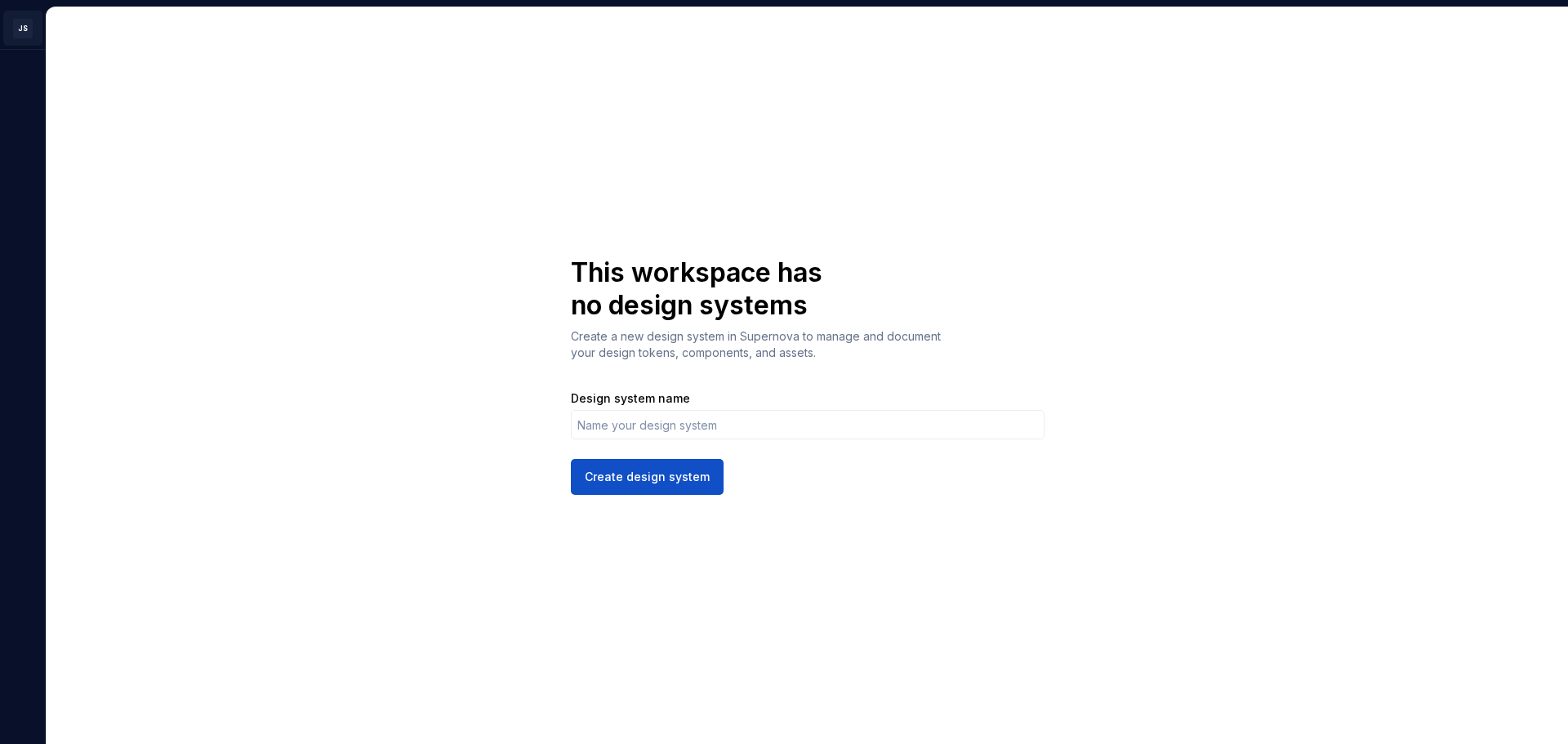
click at [23, 36] on html "JS J This workspace has no design systems Create a new design system in Superno…" at bounding box center [784, 372] width 1568 height 744
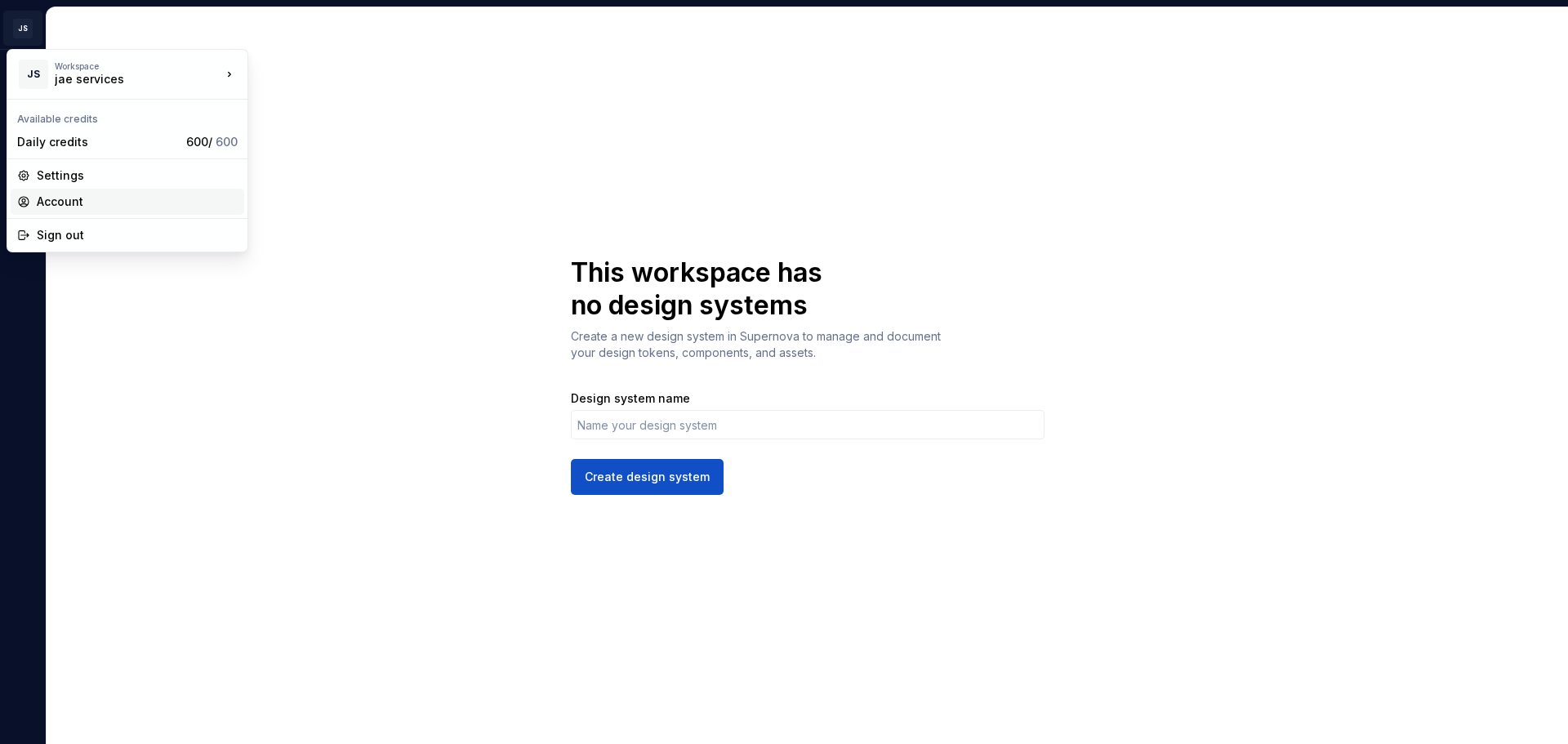
click at [71, 208] on div "Account" at bounding box center [136, 201] width 201 height 16
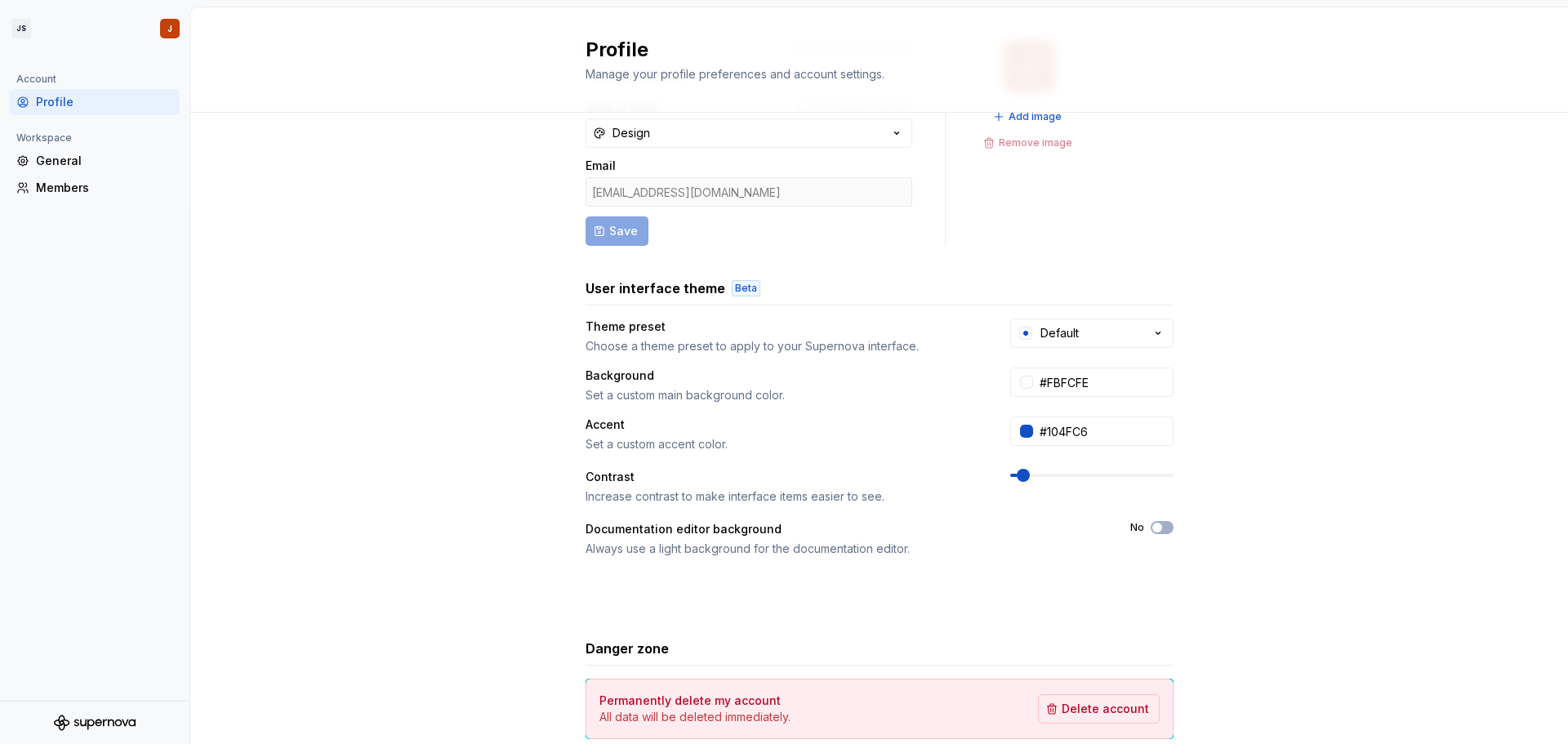
scroll to position [192, 0]
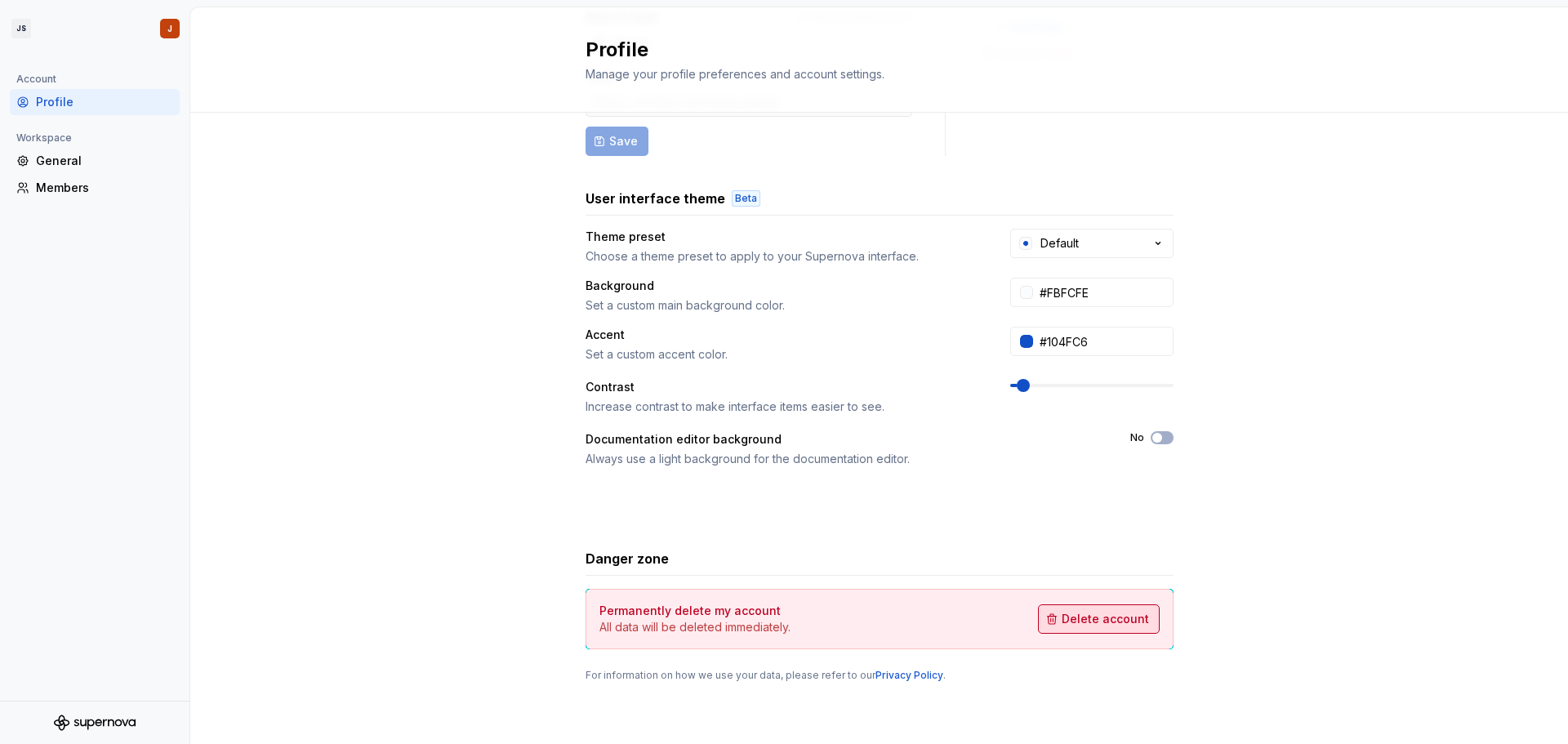
click at [776, 611] on span "Delete account" at bounding box center [1105, 619] width 87 height 16
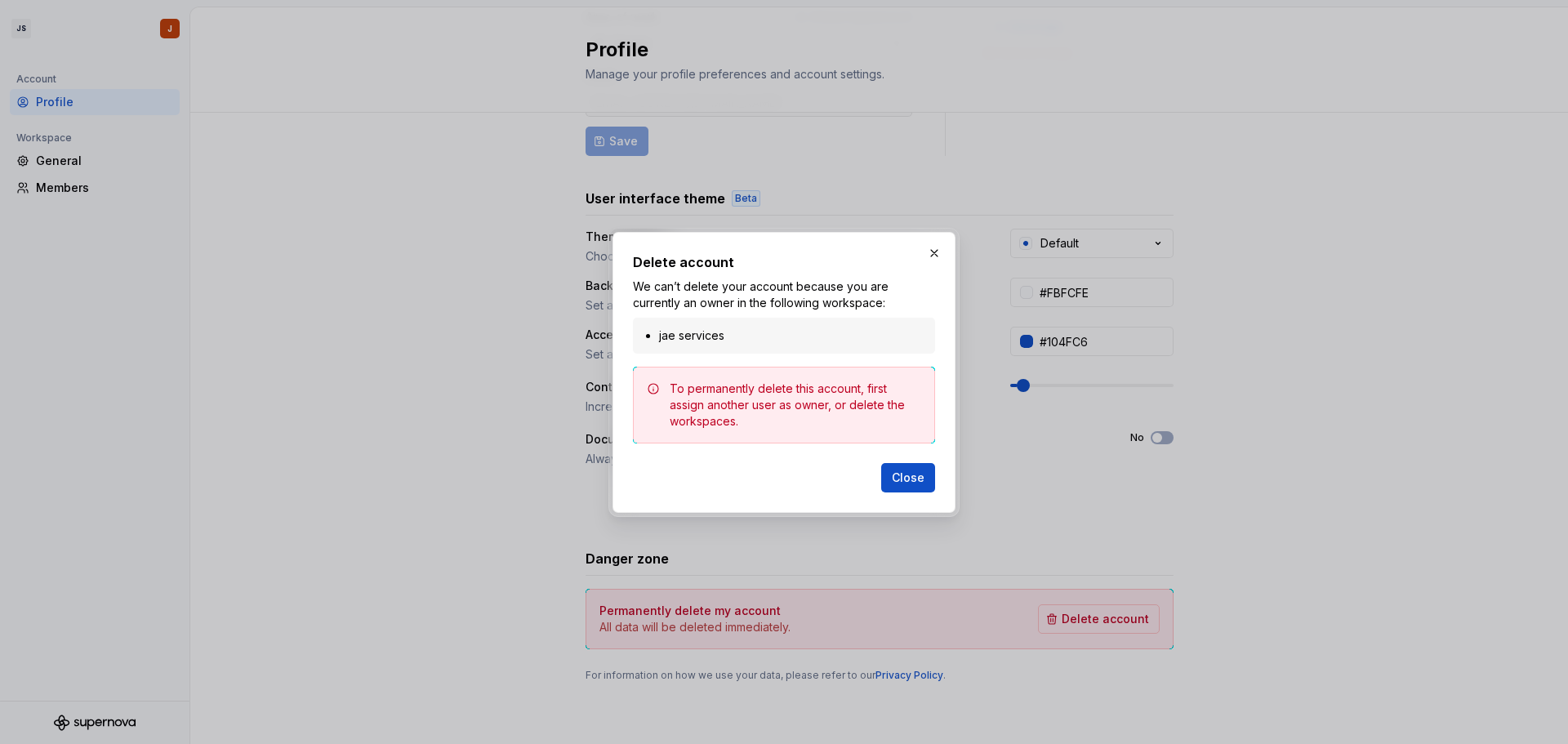
click at [765, 383] on div "To permanently delete this account, first assign another user as owner, or dele…" at bounding box center [795, 405] width 251 height 49
click at [776, 254] on button "button" at bounding box center [934, 253] width 23 height 23
